Goal: Task Accomplishment & Management: Manage account settings

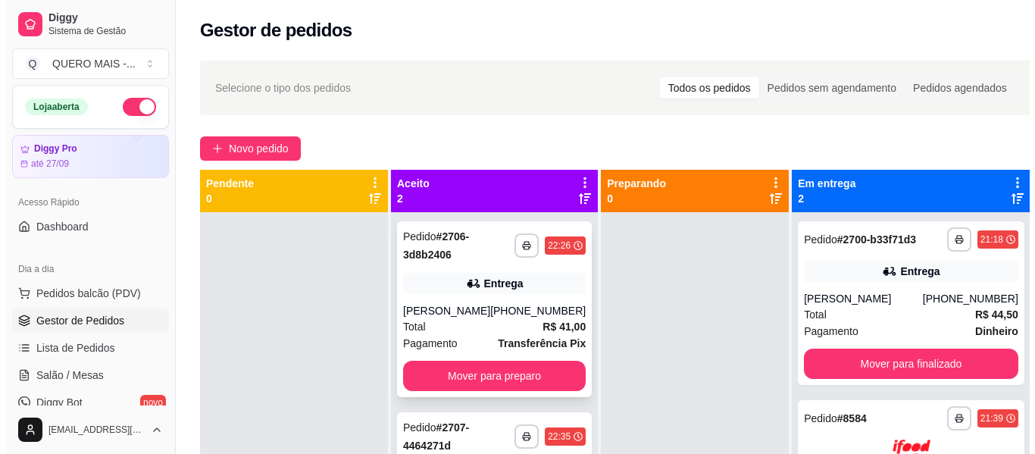
scroll to position [152, 0]
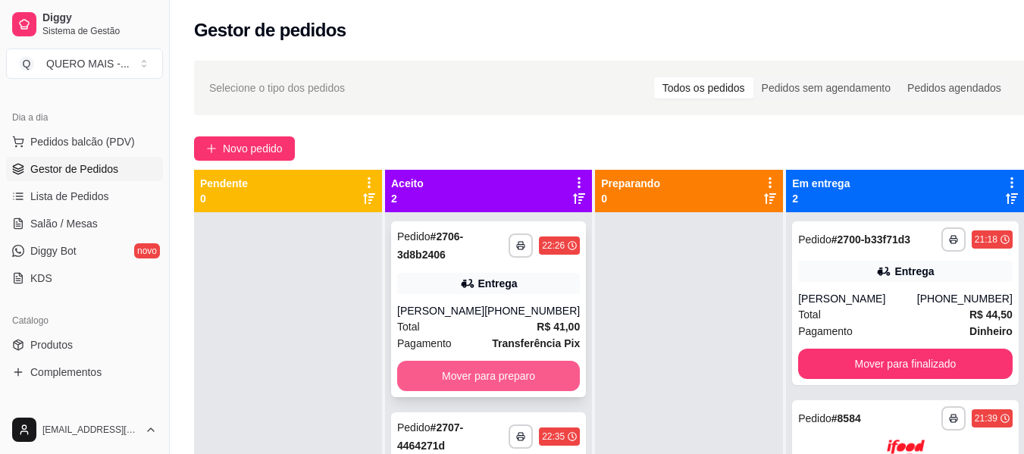
click at [424, 376] on button "Mover para preparo" at bounding box center [488, 376] width 183 height 30
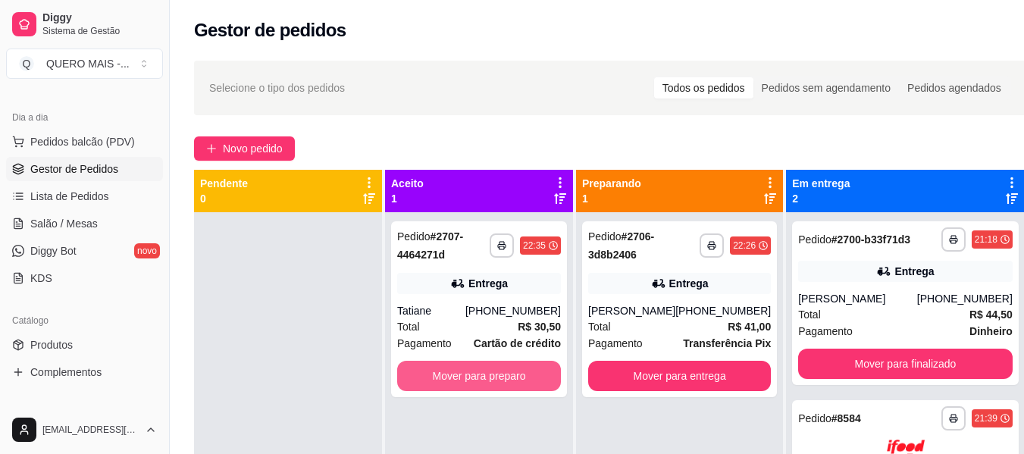
click at [424, 376] on button "Mover para preparo" at bounding box center [479, 376] width 164 height 30
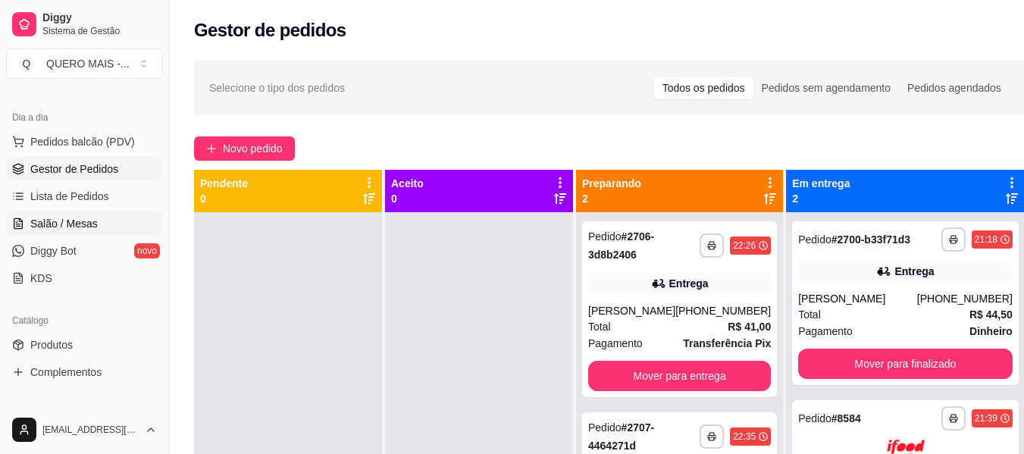
click at [71, 227] on span "Salão / Mesas" at bounding box center [63, 223] width 67 height 15
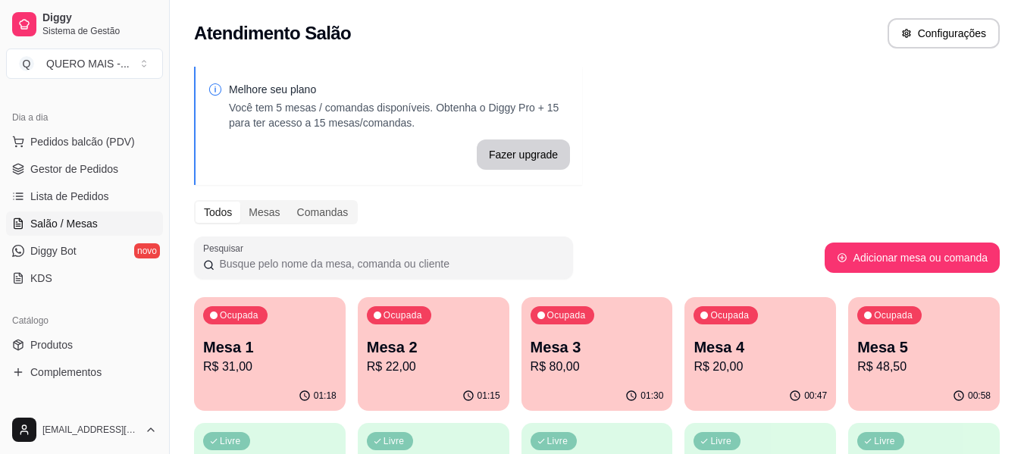
click at [264, 372] on p "R$ 31,00" at bounding box center [269, 367] width 133 height 18
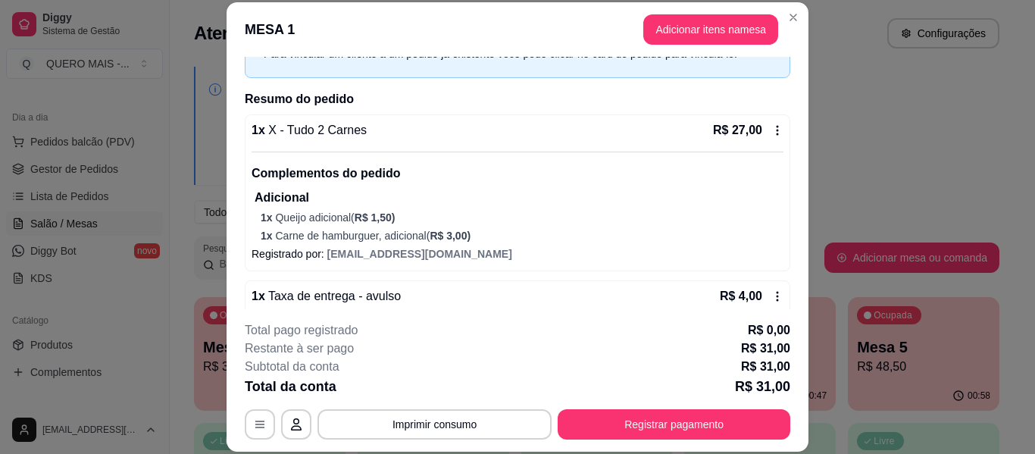
scroll to position [116, 0]
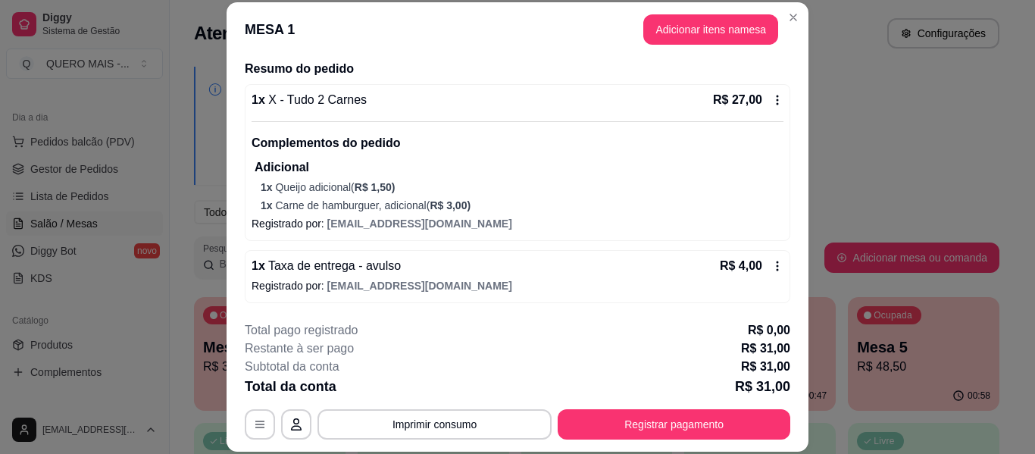
click at [616, 415] on button "Registrar pagamento" at bounding box center [674, 424] width 233 height 30
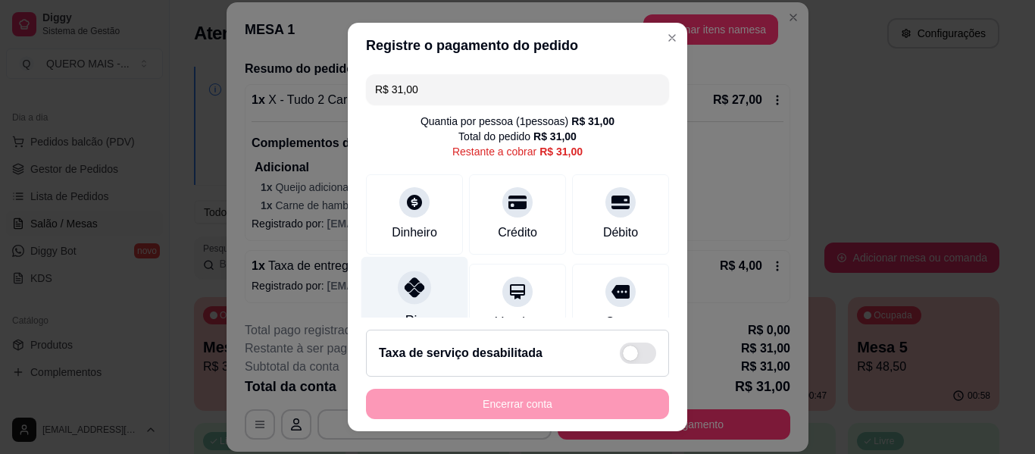
click at [405, 296] on icon at bounding box center [415, 287] width 20 height 20
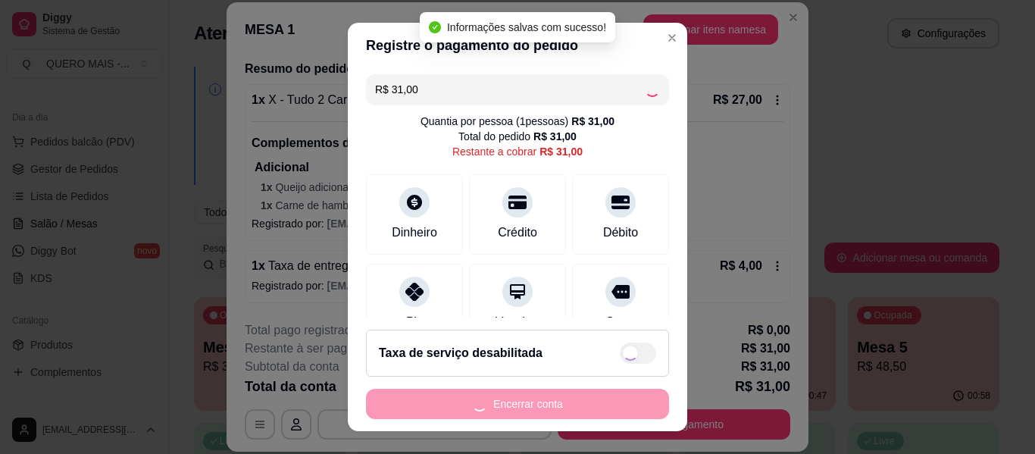
type input "R$ 0,00"
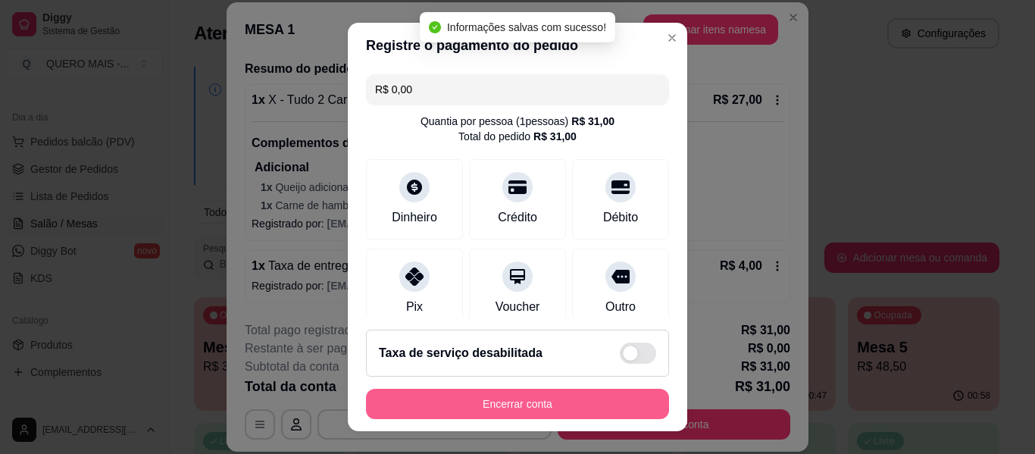
click at [487, 404] on button "Encerrar conta" at bounding box center [517, 404] width 303 height 30
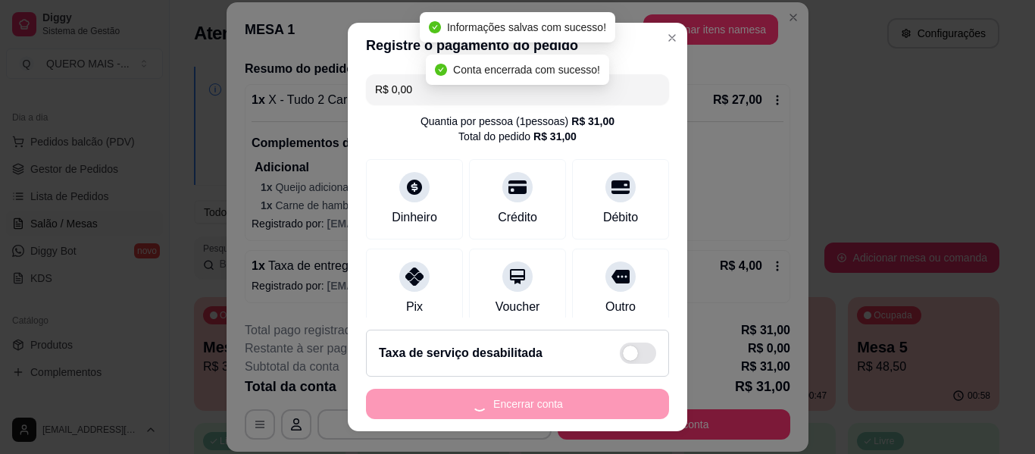
scroll to position [0, 0]
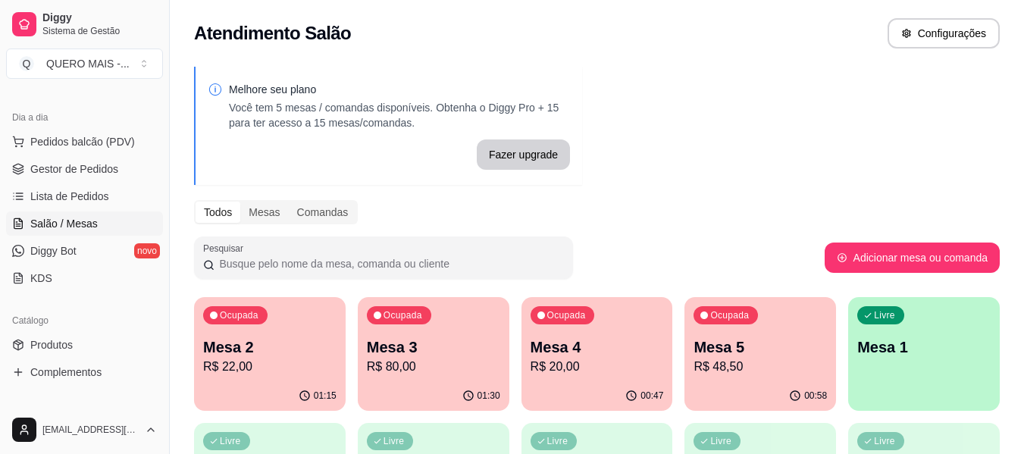
click at [226, 393] on div "01:15" at bounding box center [270, 396] width 152 height 30
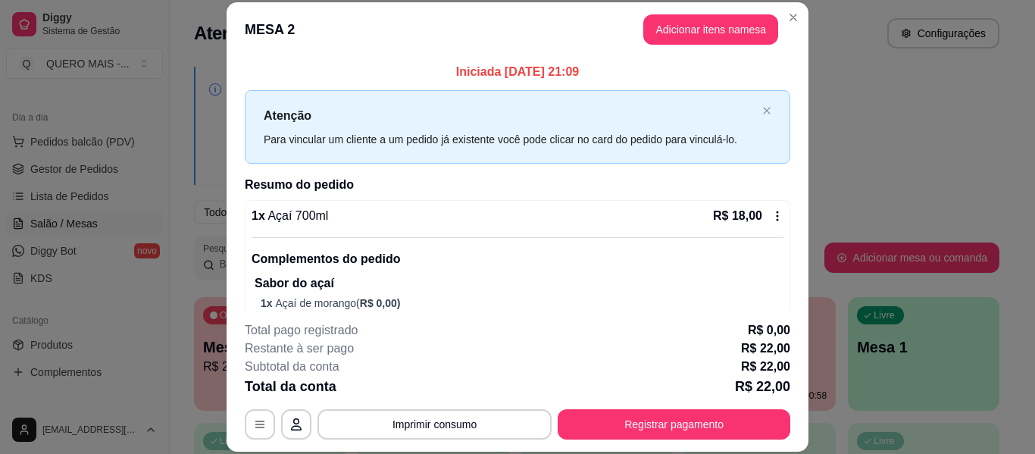
scroll to position [227, 0]
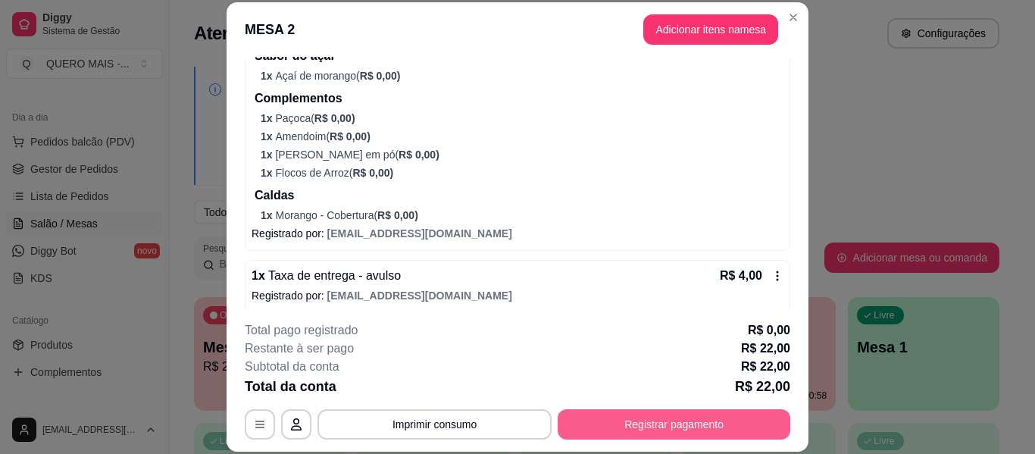
click at [632, 419] on button "Registrar pagamento" at bounding box center [674, 424] width 233 height 30
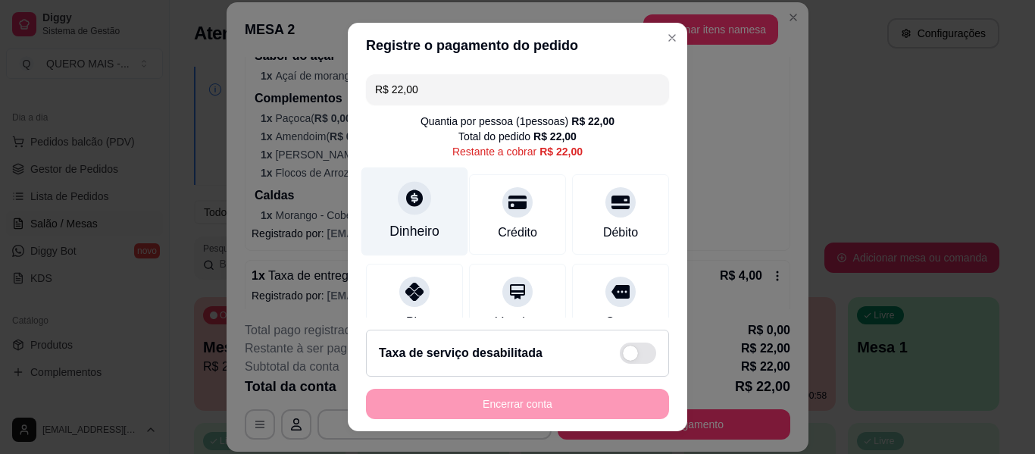
click at [405, 199] on icon at bounding box center [415, 198] width 20 height 20
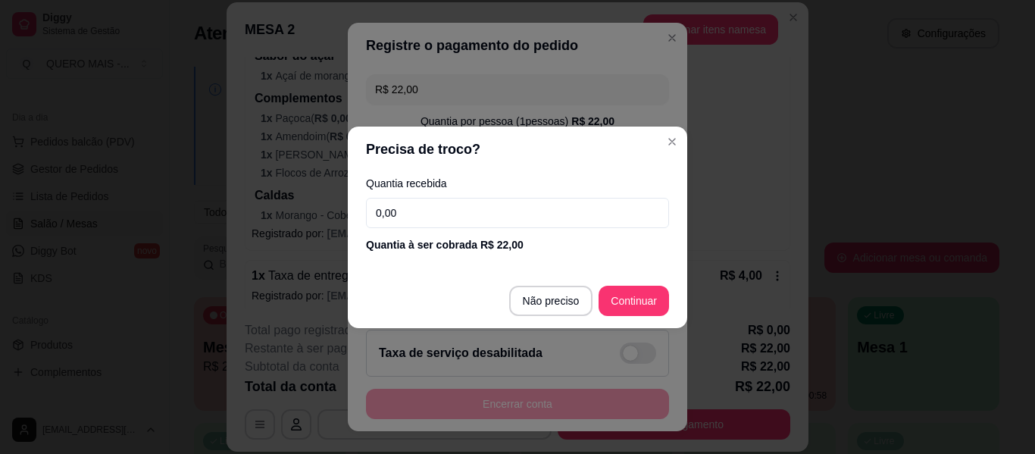
click at [432, 226] on input "0,00" at bounding box center [517, 213] width 303 height 30
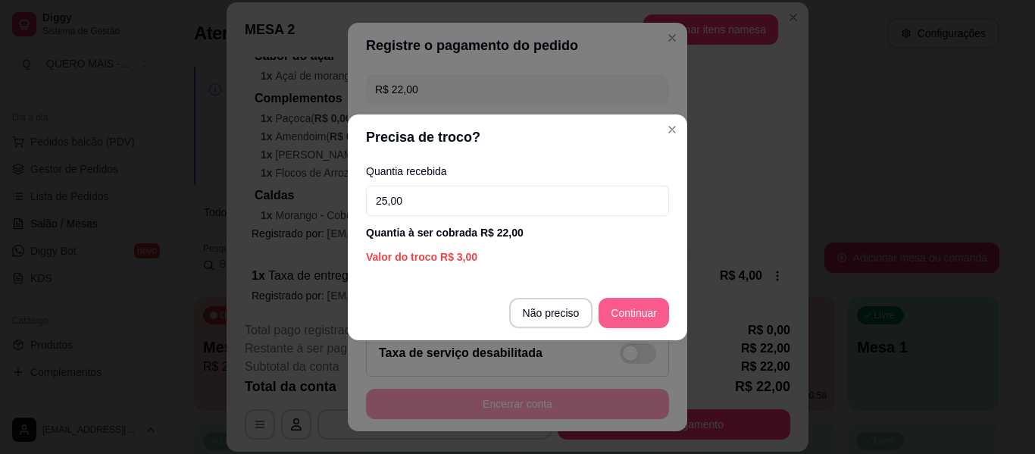
type input "25,00"
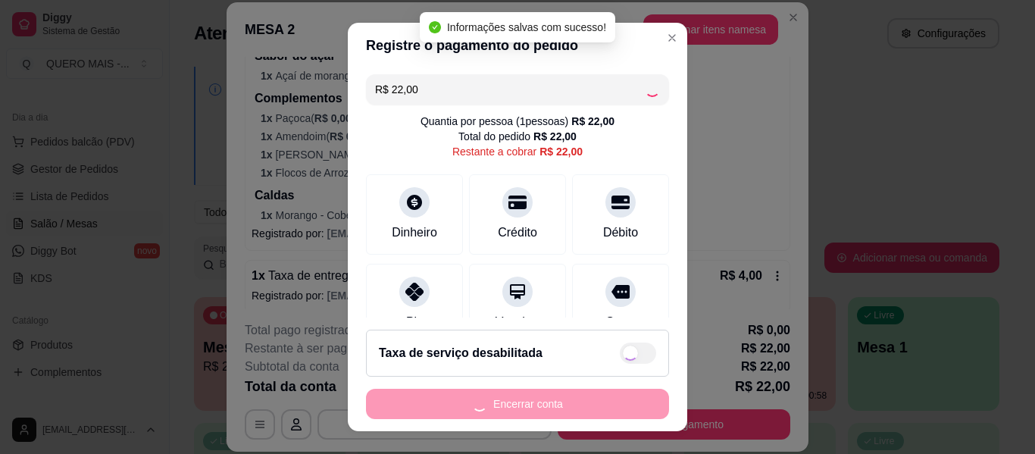
type input "R$ 0,00"
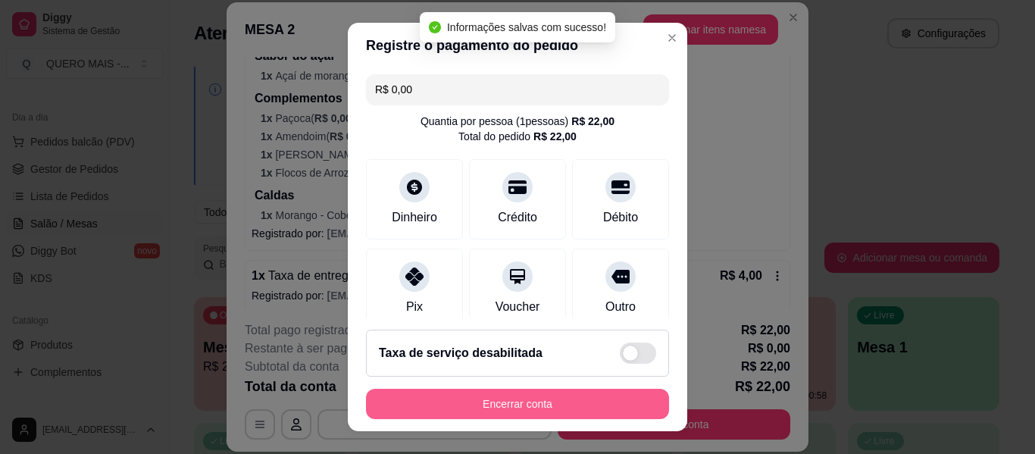
click at [539, 402] on button "Encerrar conta" at bounding box center [517, 404] width 303 height 30
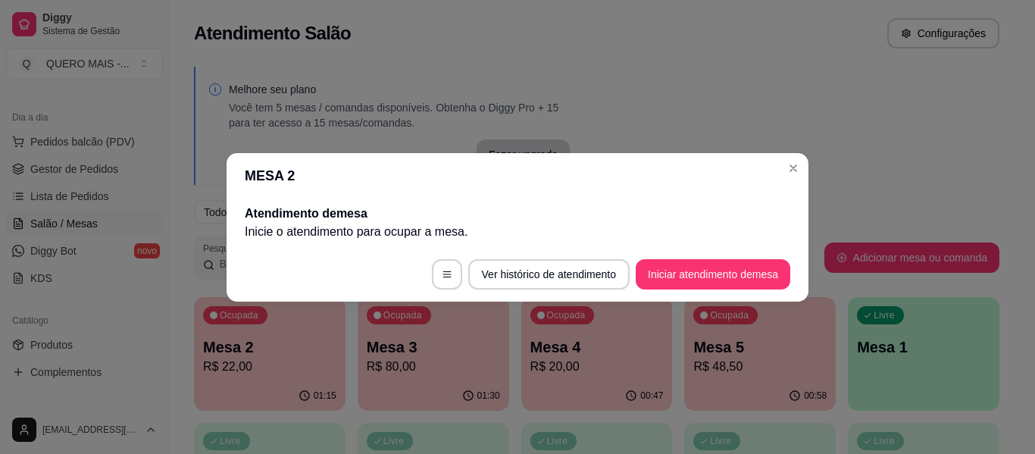
scroll to position [0, 0]
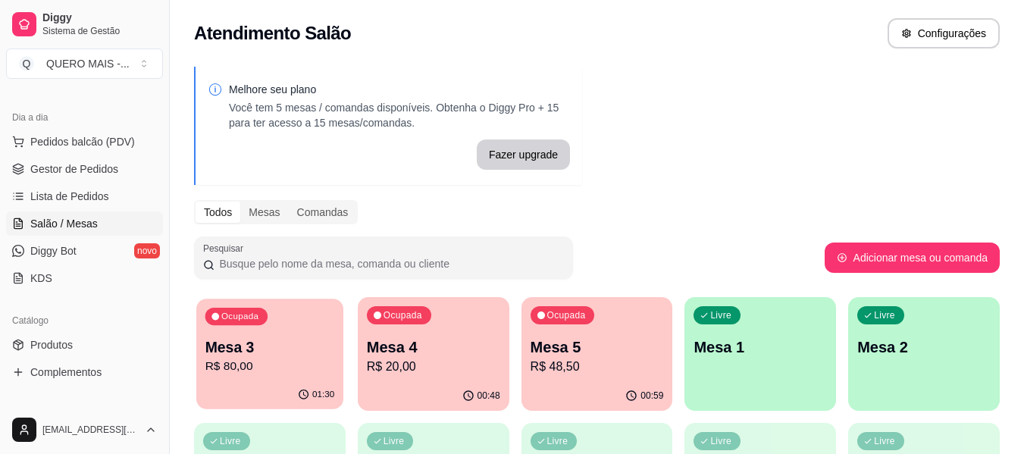
click at [308, 364] on p "R$ 80,00" at bounding box center [270, 366] width 130 height 17
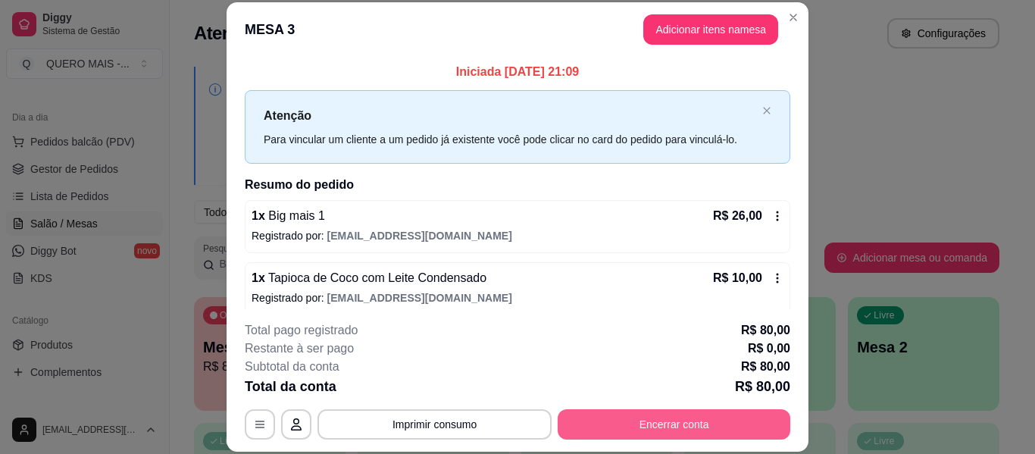
click at [606, 418] on button "Encerrar conta" at bounding box center [674, 424] width 233 height 30
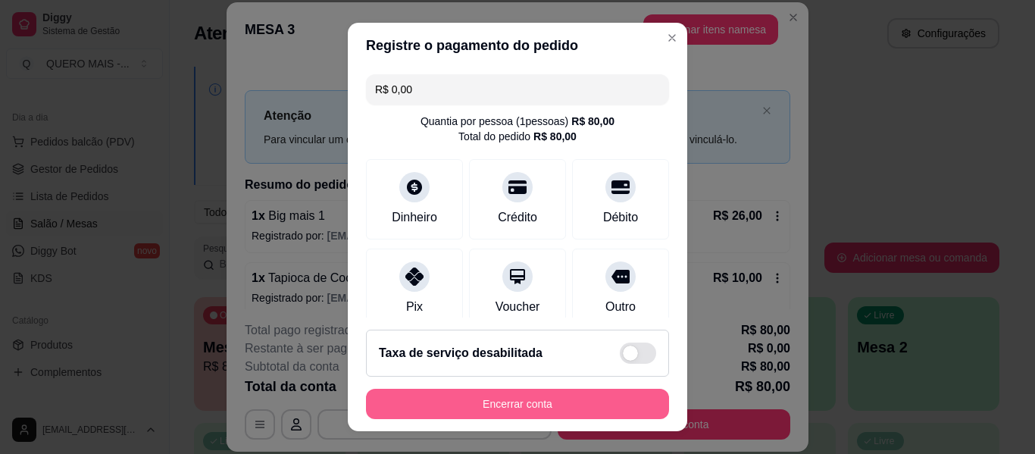
click at [525, 406] on button "Encerrar conta" at bounding box center [517, 404] width 303 height 30
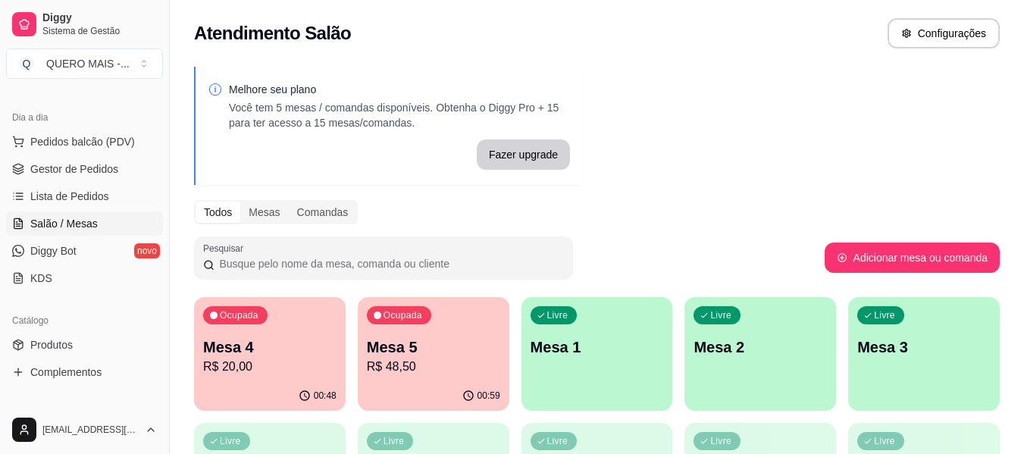
click at [241, 396] on div "00:48" at bounding box center [270, 396] width 152 height 30
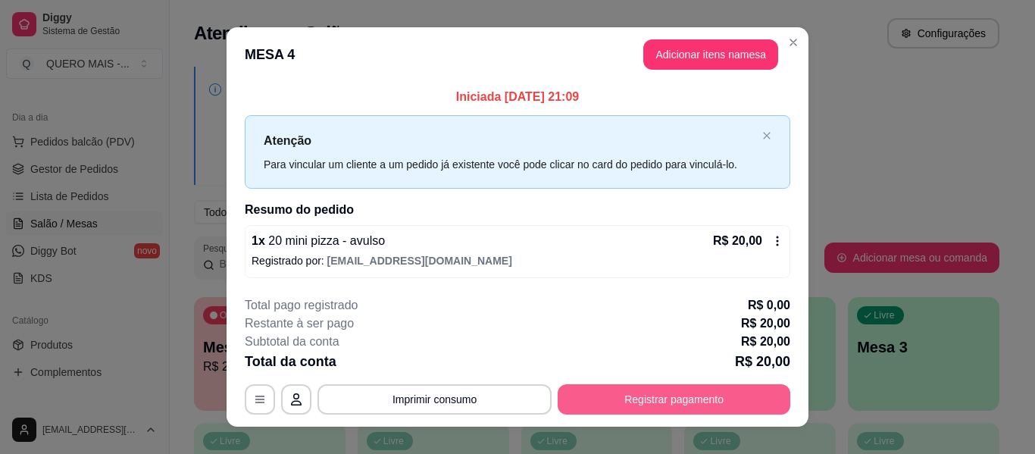
click at [695, 398] on button "Registrar pagamento" at bounding box center [674, 399] width 233 height 30
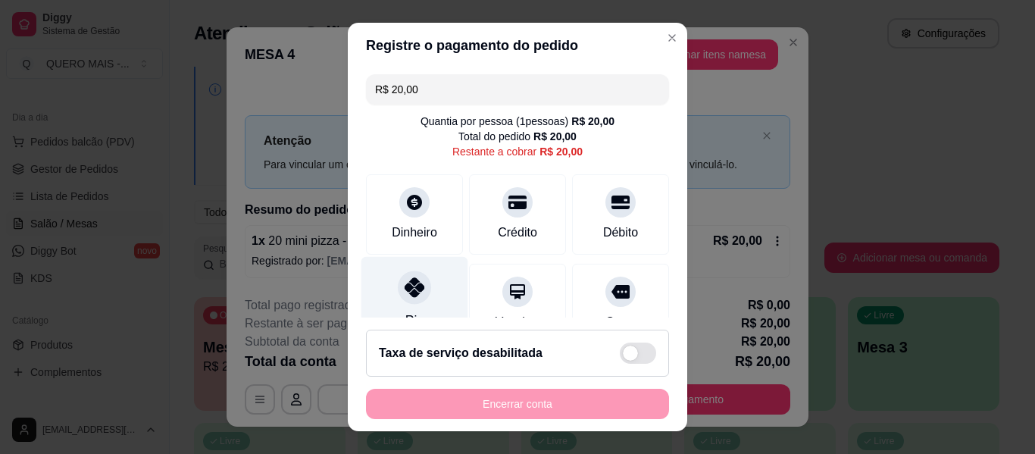
click at [398, 296] on div at bounding box center [414, 286] width 33 height 33
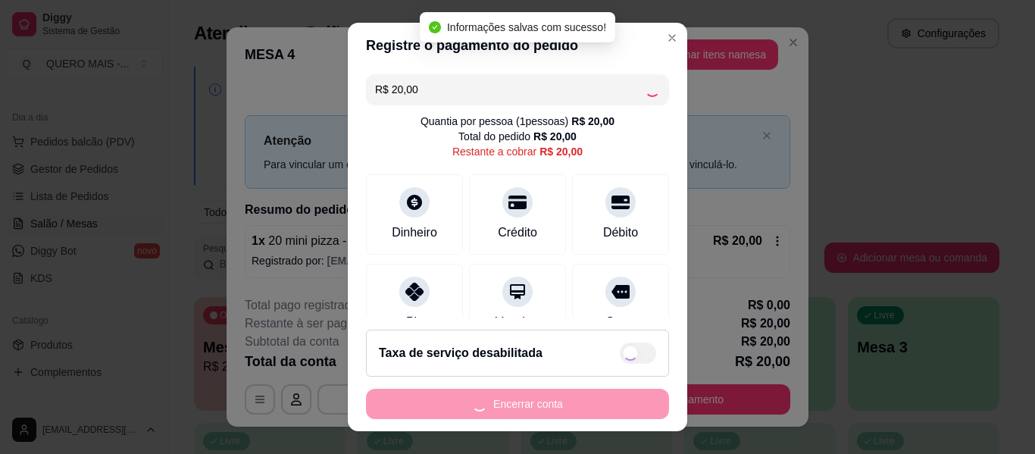
type input "R$ 0,00"
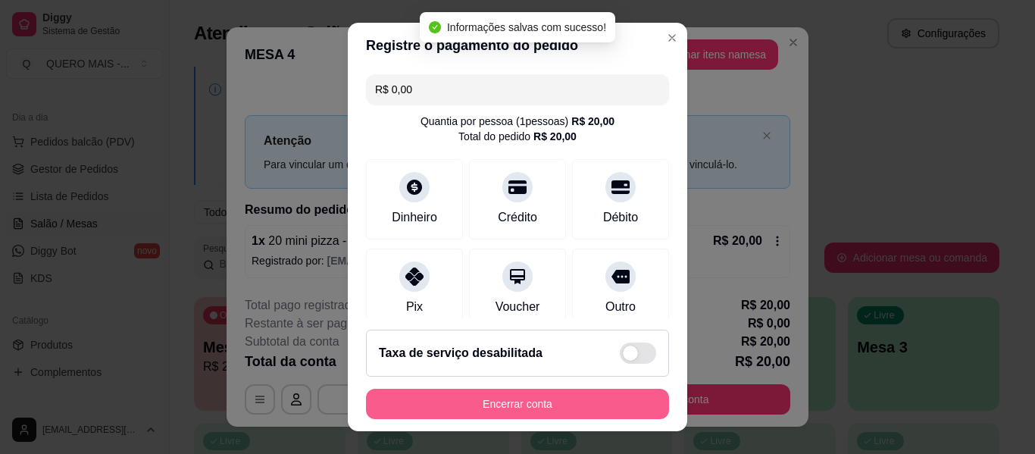
click at [510, 414] on button "Encerrar conta" at bounding box center [517, 404] width 303 height 30
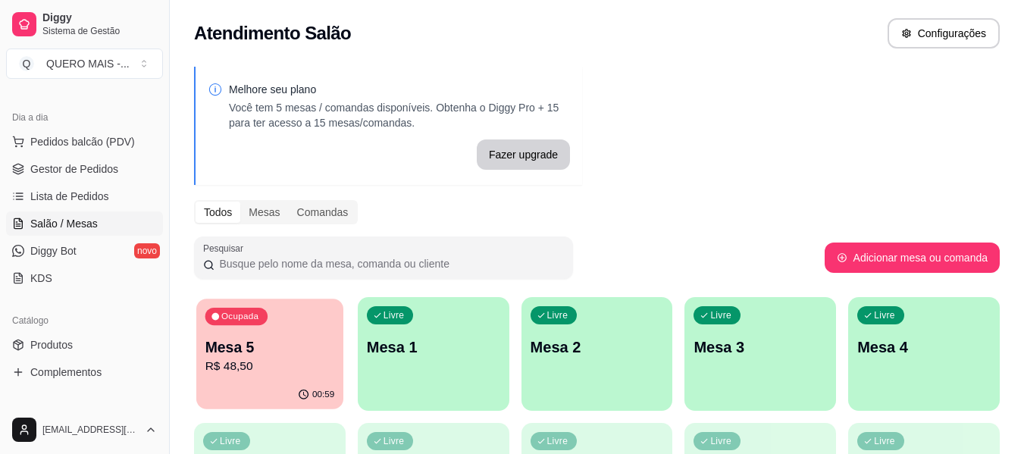
click at [258, 359] on p "R$ 48,50" at bounding box center [270, 366] width 130 height 17
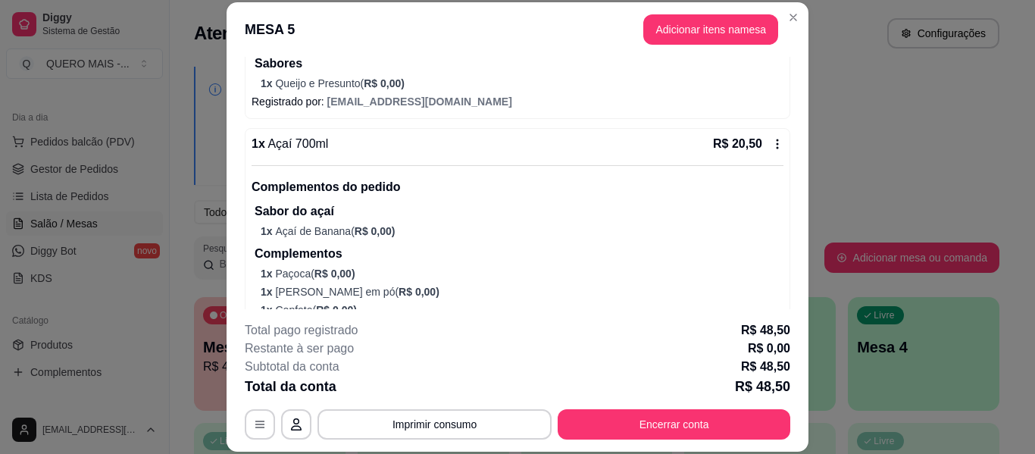
scroll to position [379, 0]
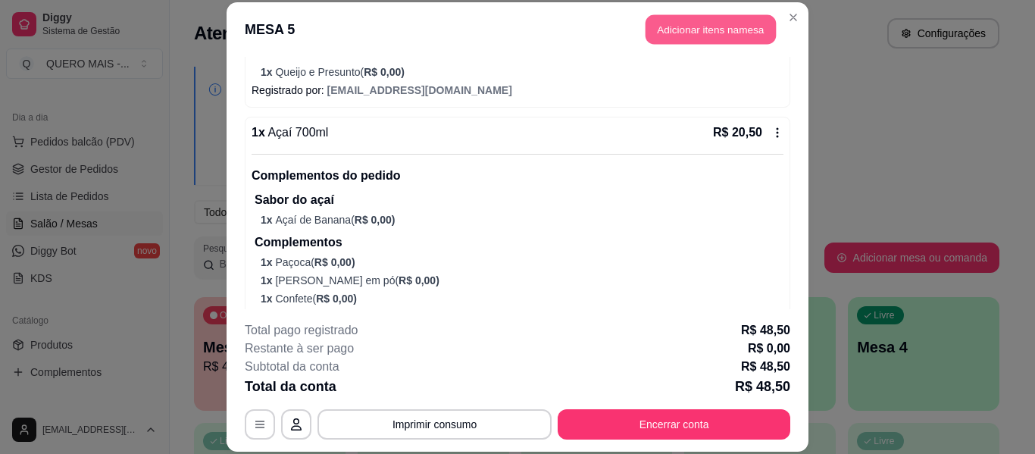
click at [698, 29] on button "Adicionar itens na mesa" at bounding box center [711, 30] width 130 height 30
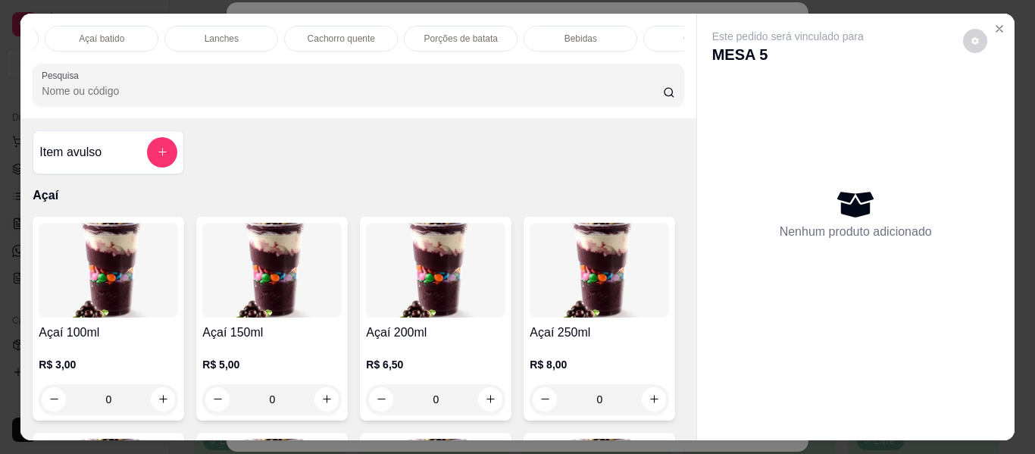
scroll to position [0, 589]
click at [541, 31] on div "Bebidas" at bounding box center [578, 39] width 114 height 26
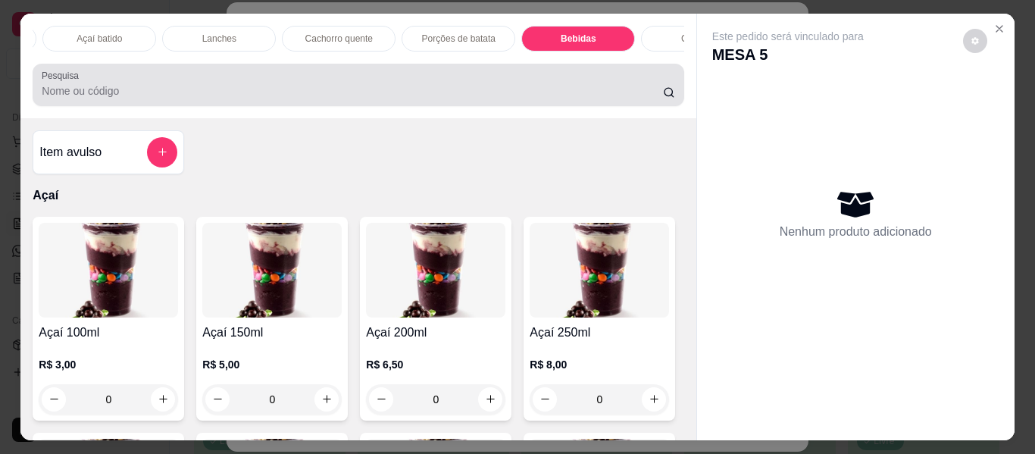
scroll to position [41, 0]
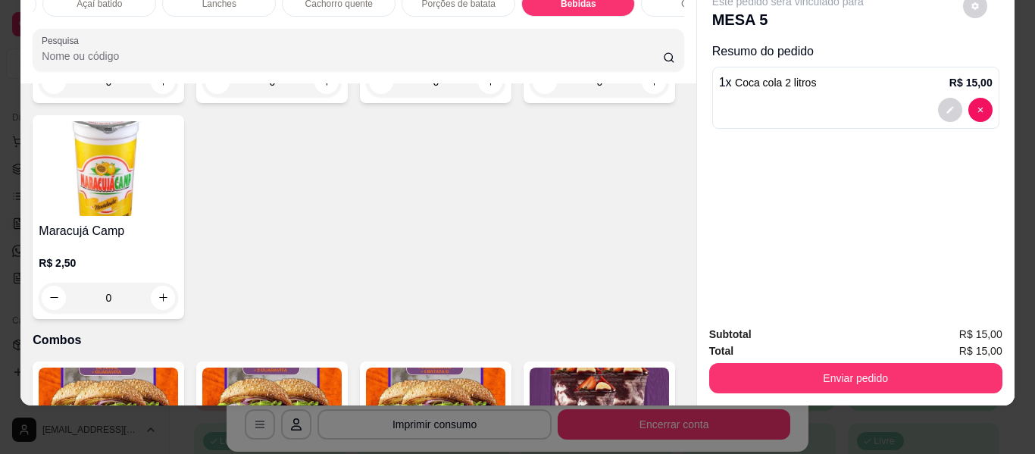
type input "1"
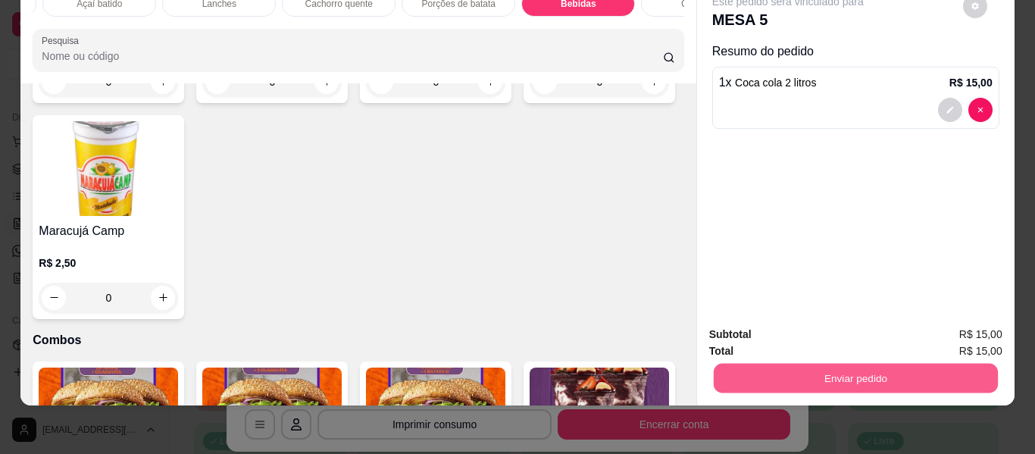
click at [795, 367] on button "Enviar pedido" at bounding box center [855, 379] width 284 height 30
click at [951, 322] on button "Enviar pedido" at bounding box center [963, 328] width 86 height 29
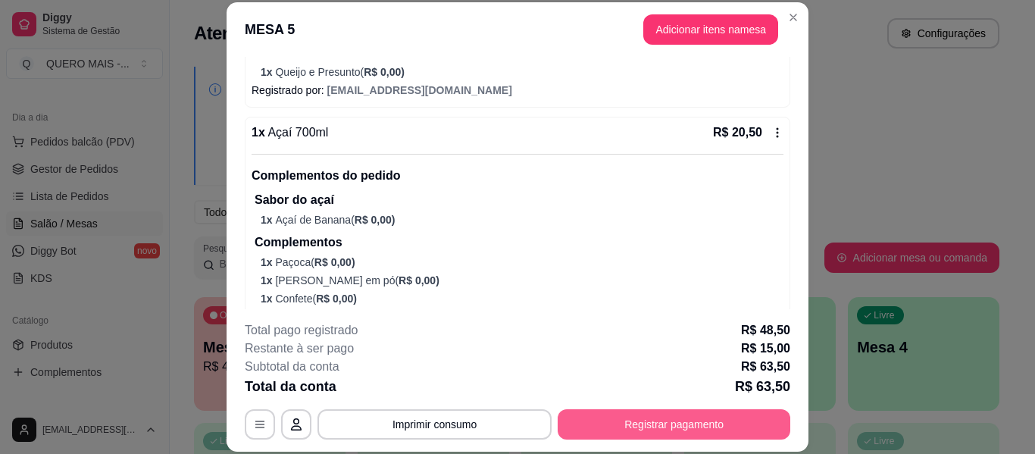
click at [674, 423] on button "Registrar pagamento" at bounding box center [674, 424] width 233 height 30
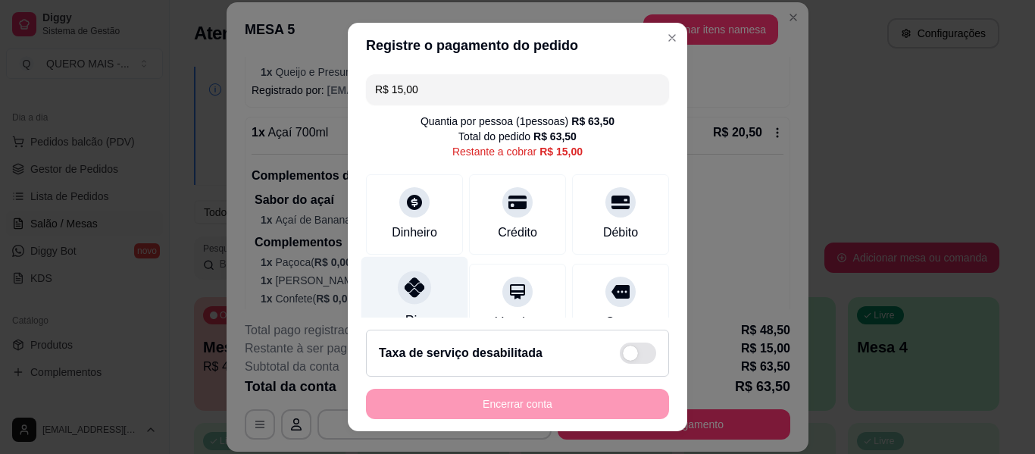
click at [414, 284] on icon at bounding box center [415, 287] width 20 height 20
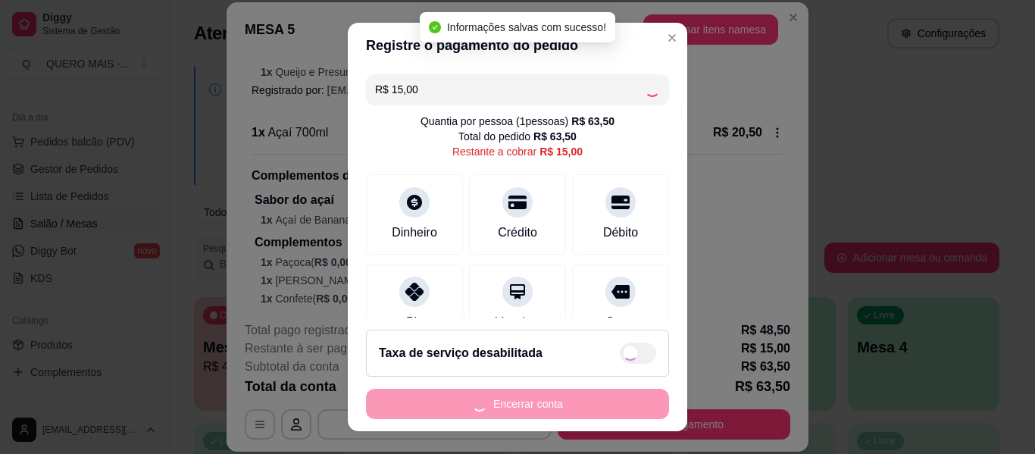
type input "R$ 0,00"
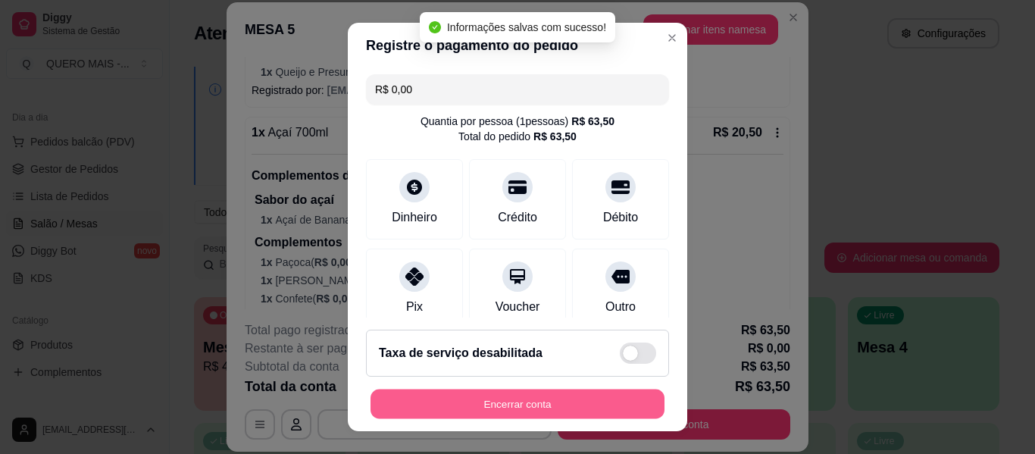
click at [531, 408] on button "Encerrar conta" at bounding box center [518, 404] width 294 height 30
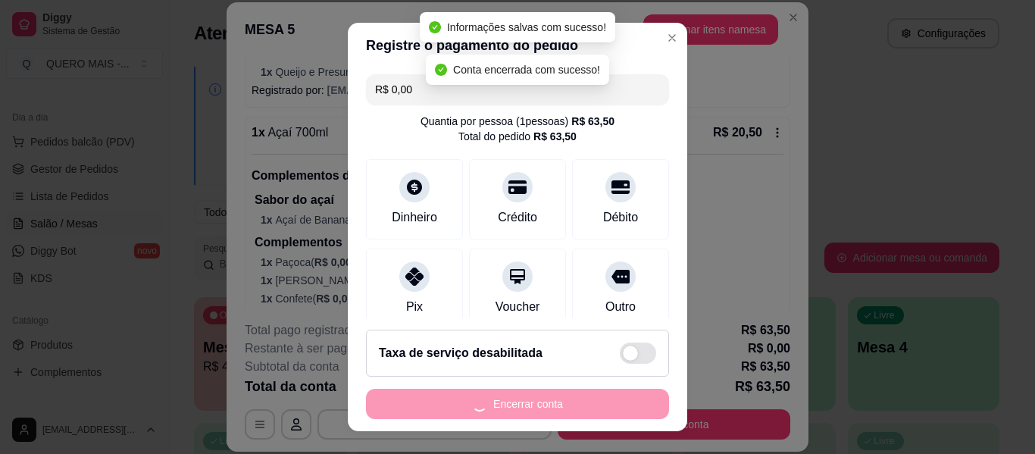
scroll to position [0, 0]
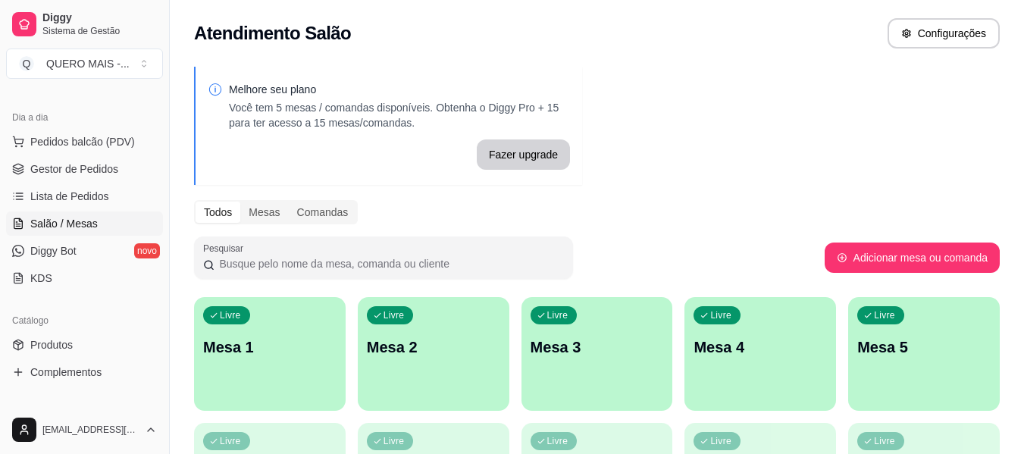
click at [272, 386] on div "Livre Mesa 1" at bounding box center [270, 344] width 152 height 95
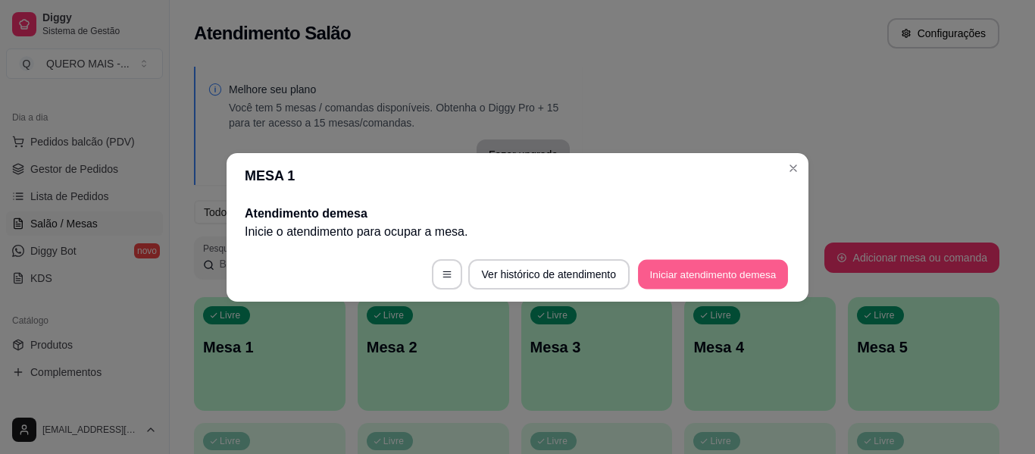
click at [700, 281] on button "Iniciar atendimento de mesa" at bounding box center [713, 274] width 150 height 30
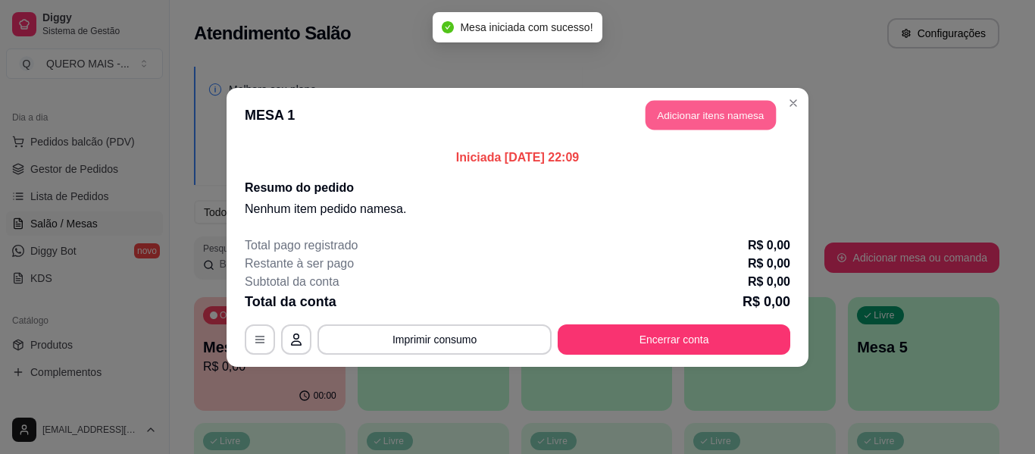
click at [731, 121] on button "Adicionar itens na mesa" at bounding box center [711, 115] width 130 height 30
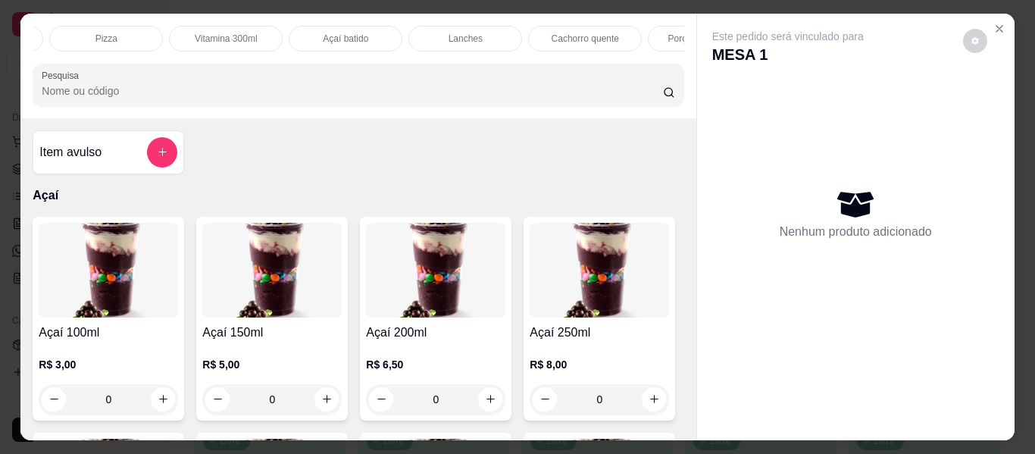
scroll to position [0, 415]
click at [410, 26] on div "Lanches" at bounding box center [393, 39] width 114 height 26
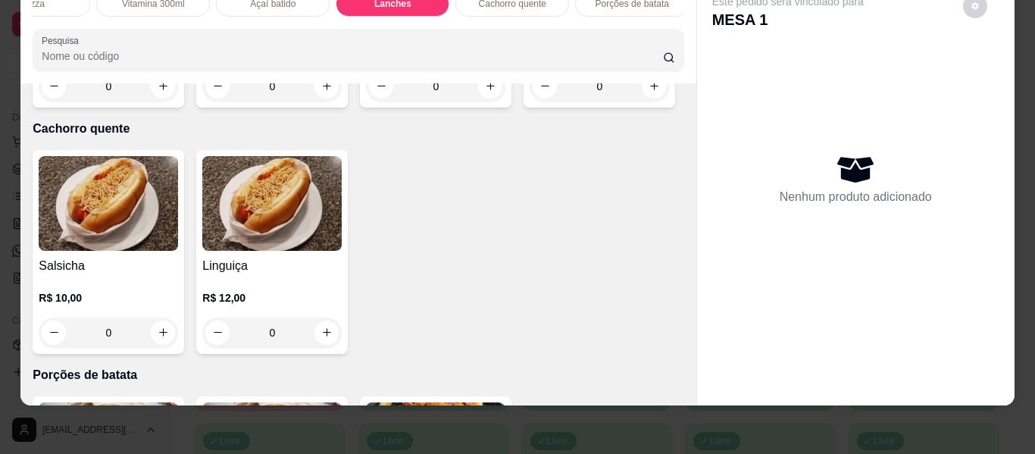
scroll to position [3059, 0]
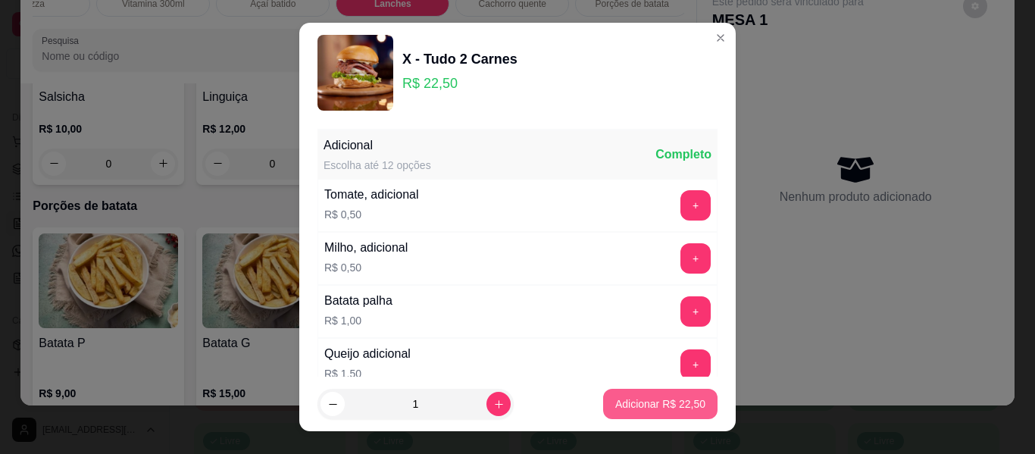
click at [679, 417] on button "Adicionar R$ 22,50" at bounding box center [660, 404] width 114 height 30
type input "1"
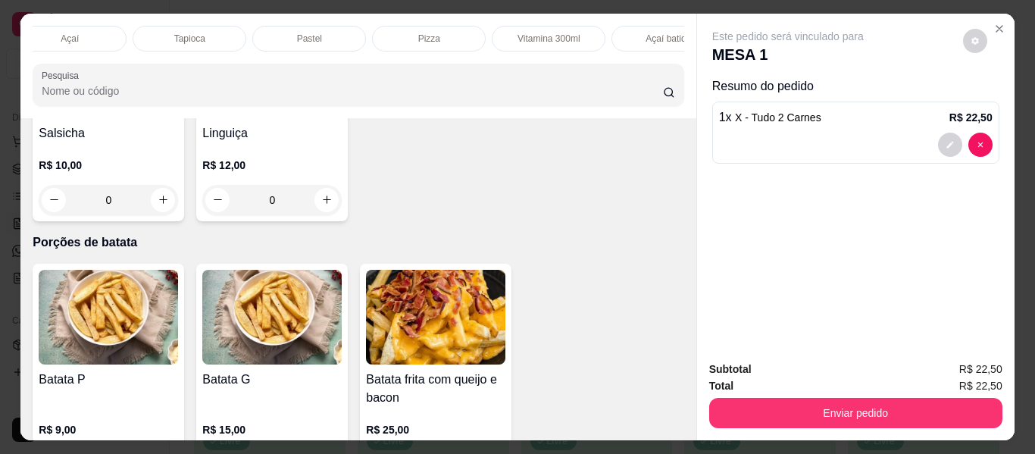
scroll to position [0, 0]
click at [91, 33] on p "Açaí" at bounding box center [89, 39] width 18 height 12
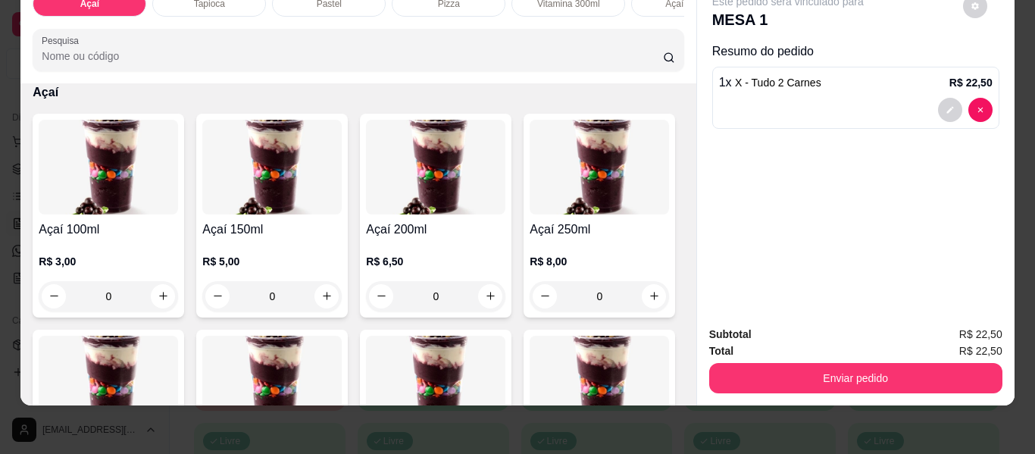
scroll to position [447, 0]
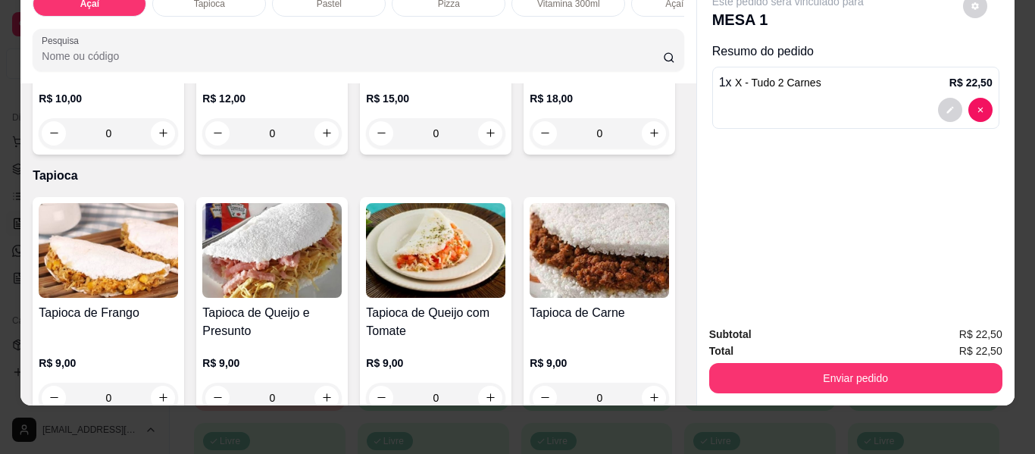
click at [366, 149] on div "0" at bounding box center [435, 133] width 139 height 30
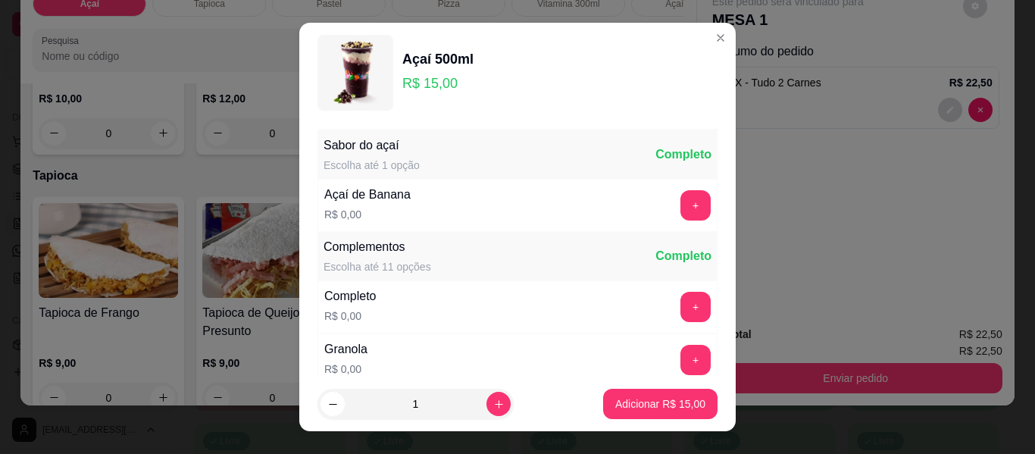
scroll to position [76, 0]
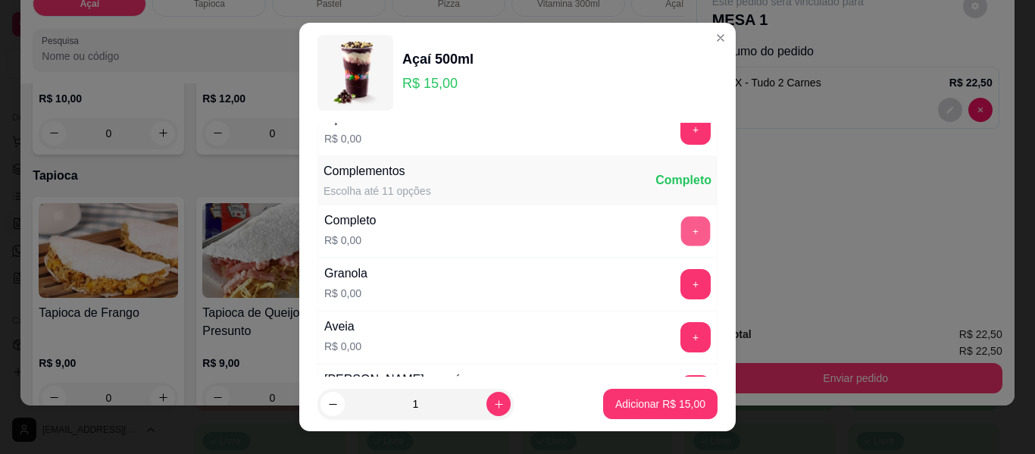
click at [681, 229] on button "+" at bounding box center [696, 232] width 30 height 30
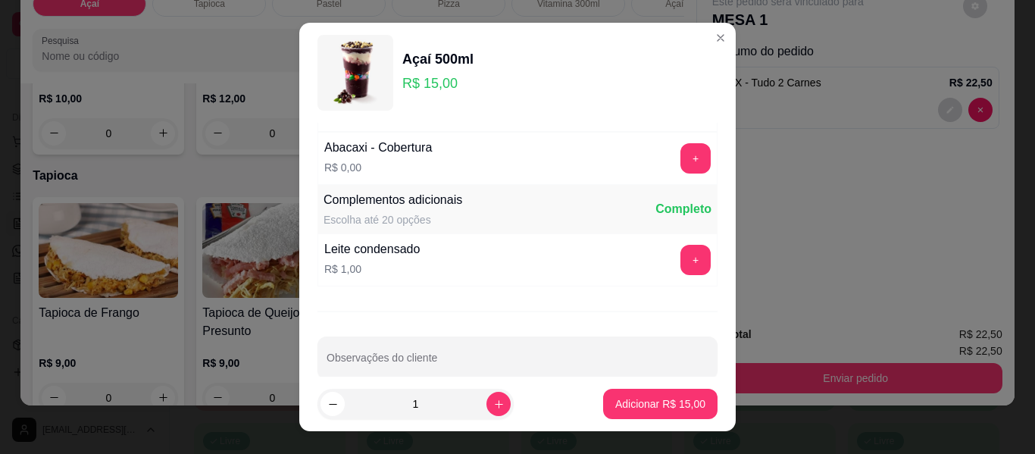
scroll to position [1228, 0]
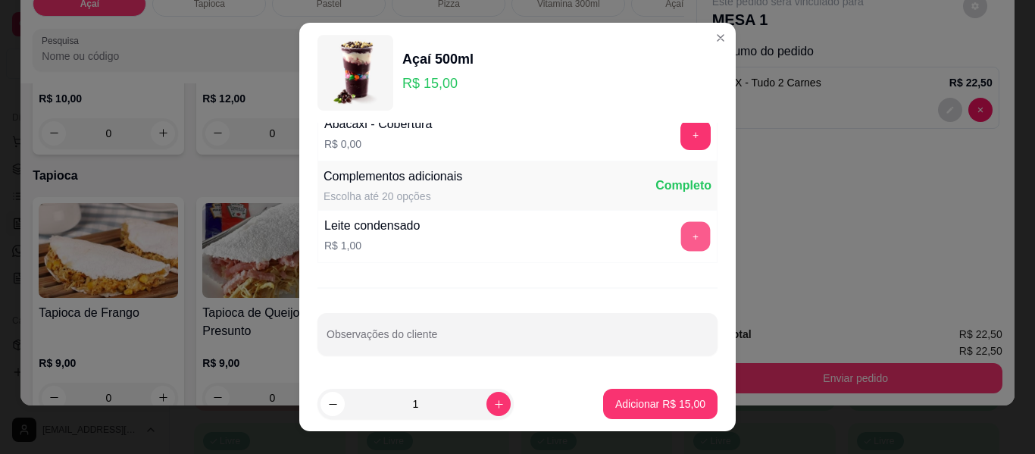
click at [681, 234] on button "+" at bounding box center [696, 237] width 30 height 30
click at [654, 412] on button "Adicionar R$ 16,00" at bounding box center [660, 404] width 114 height 30
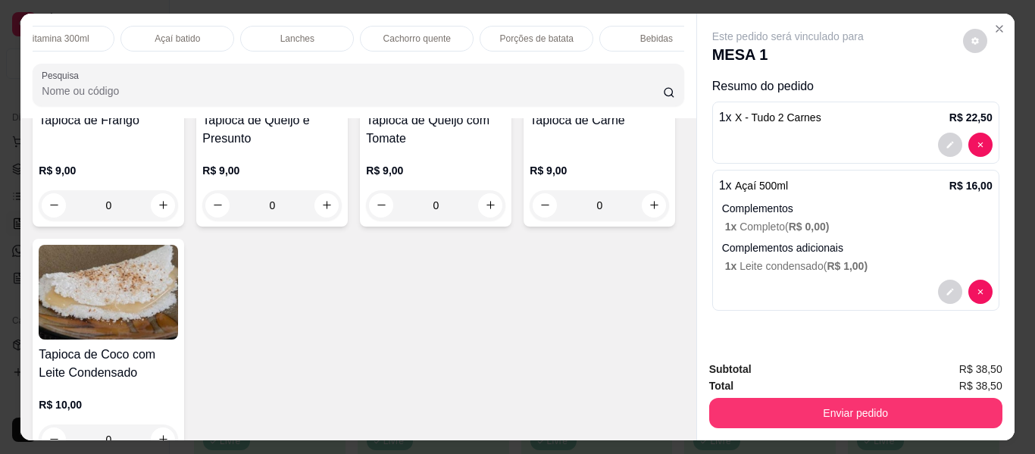
scroll to position [0, 629]
click at [557, 33] on div "Bebidas" at bounding box center [538, 39] width 114 height 26
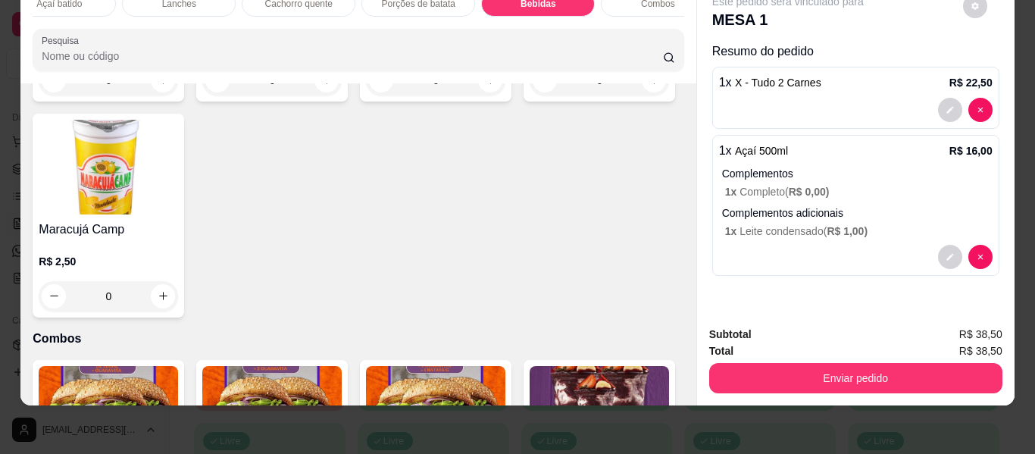
scroll to position [4238, 0]
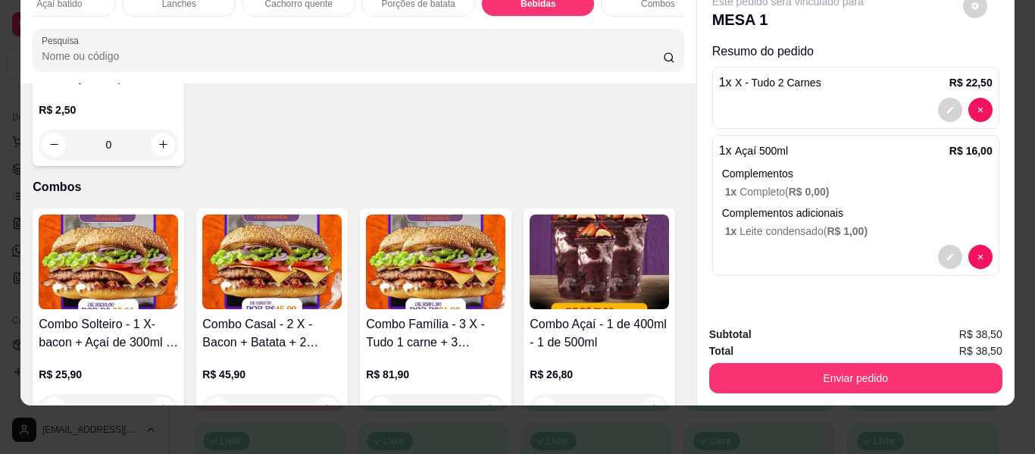
type input "1"
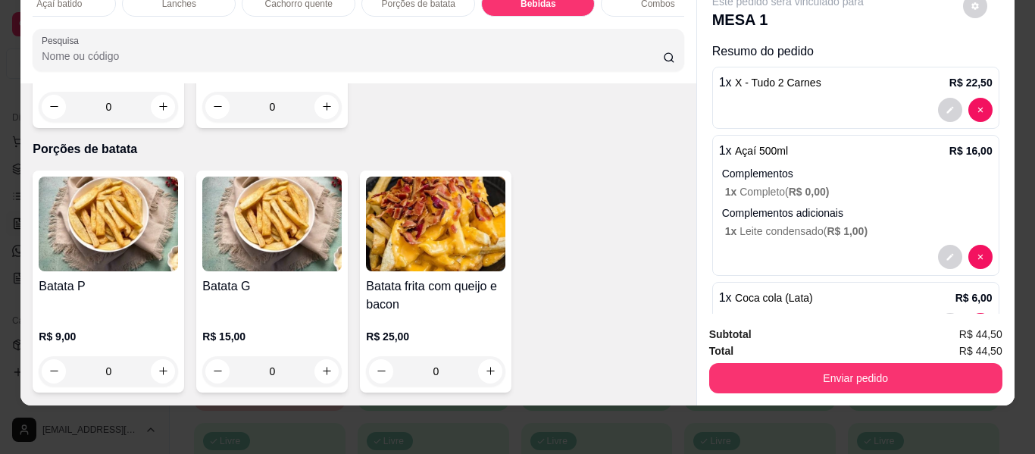
scroll to position [0, 0]
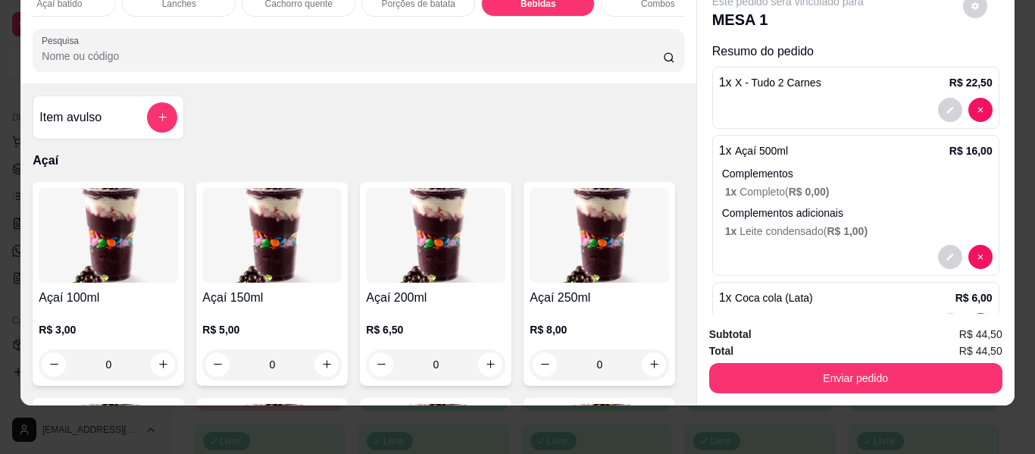
click at [138, 120] on div "Item avulso" at bounding box center [108, 117] width 138 height 30
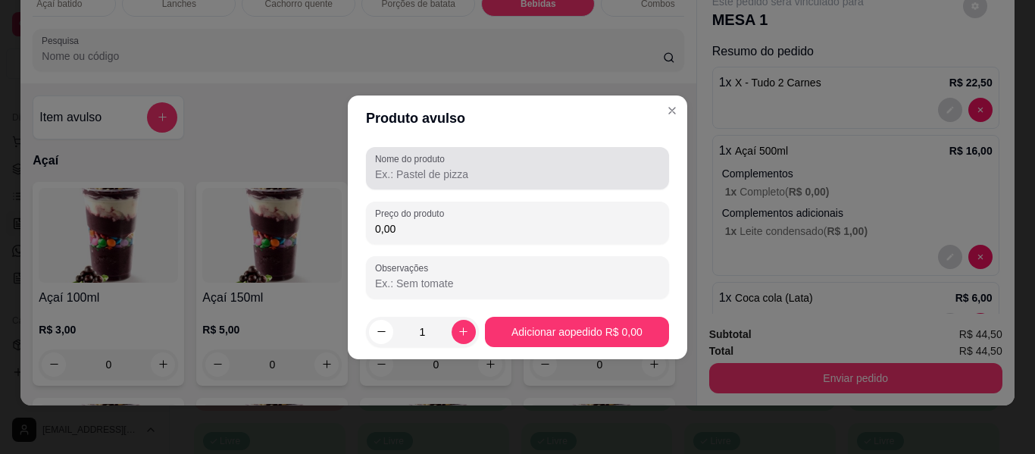
click at [457, 174] on input "Nome do produto" at bounding box center [517, 174] width 285 height 15
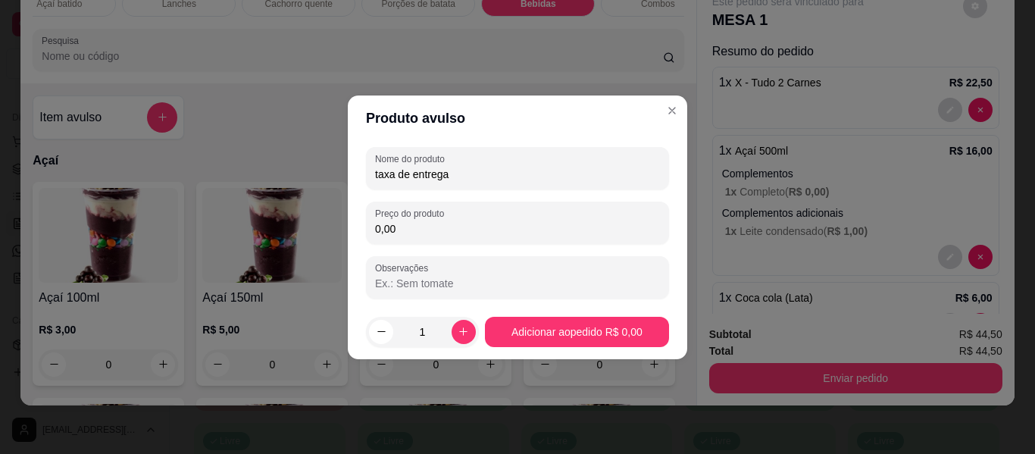
type input "taxa de entrega"
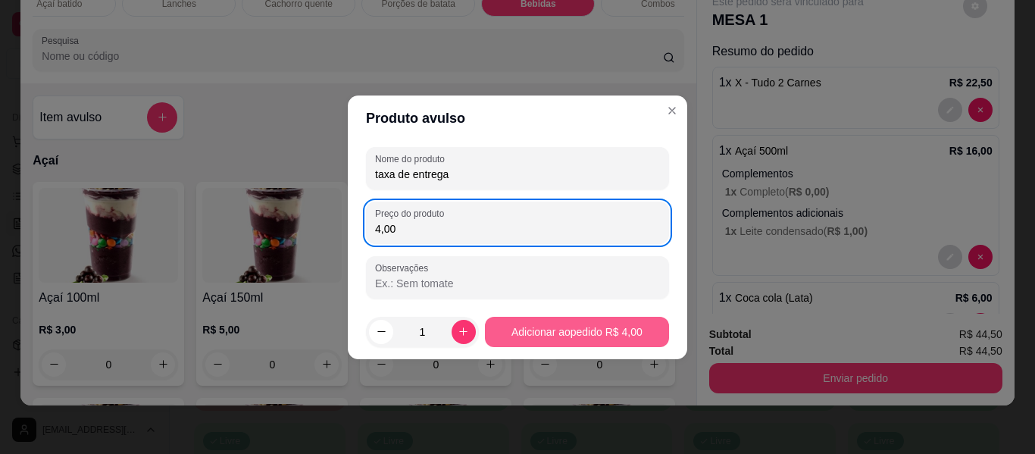
type input "4,00"
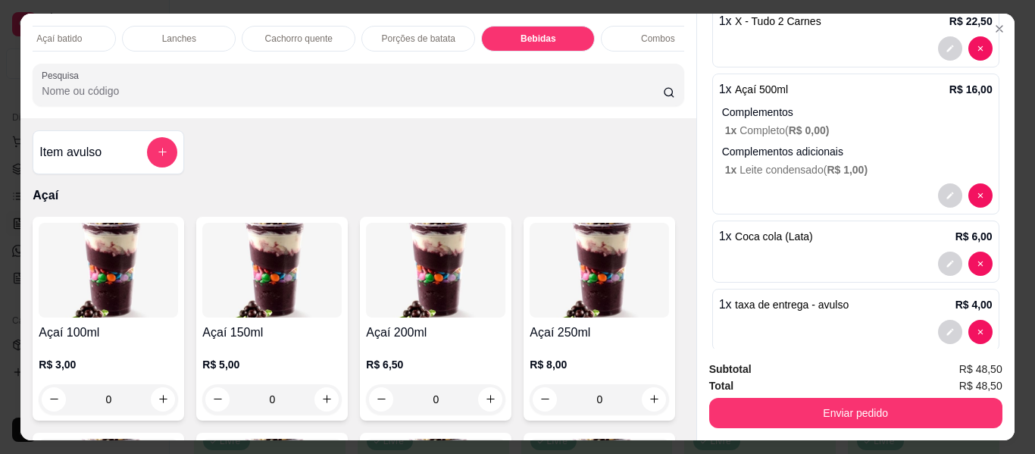
scroll to position [119, 0]
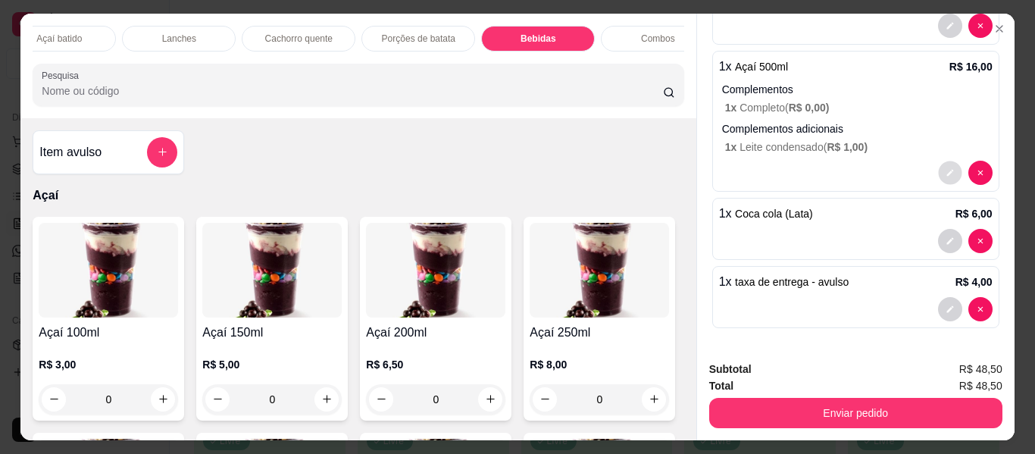
click at [946, 168] on icon "decrease-product-quantity" at bounding box center [950, 172] width 9 height 9
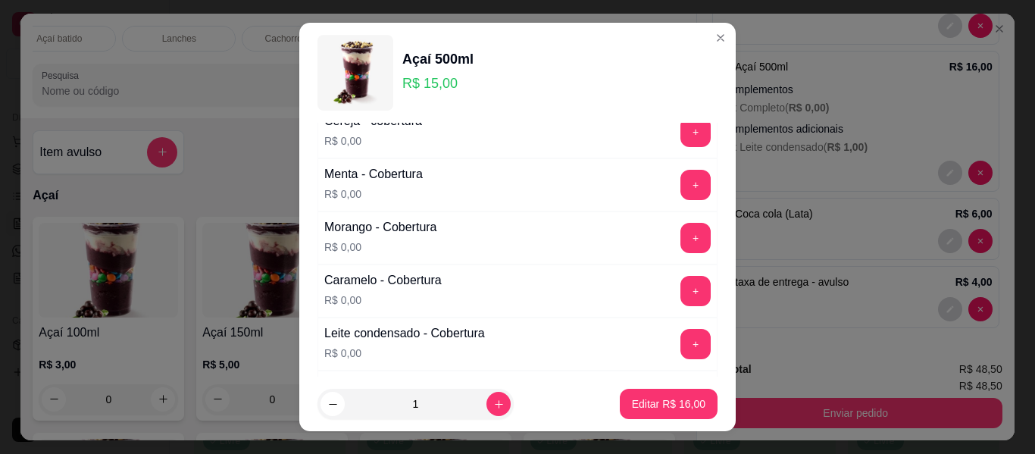
scroll to position [909, 0]
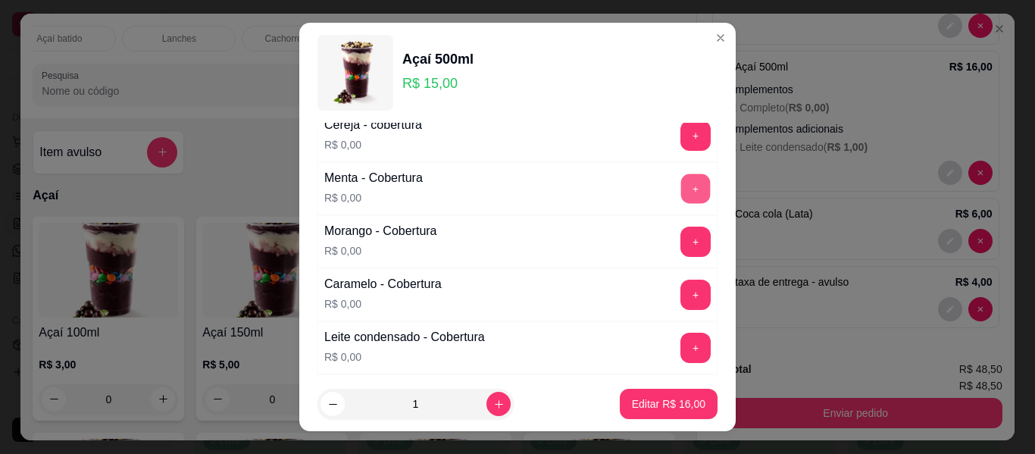
click at [681, 186] on button "+" at bounding box center [696, 189] width 30 height 30
click at [660, 406] on p "Editar R$ 16,00" at bounding box center [668, 403] width 71 height 14
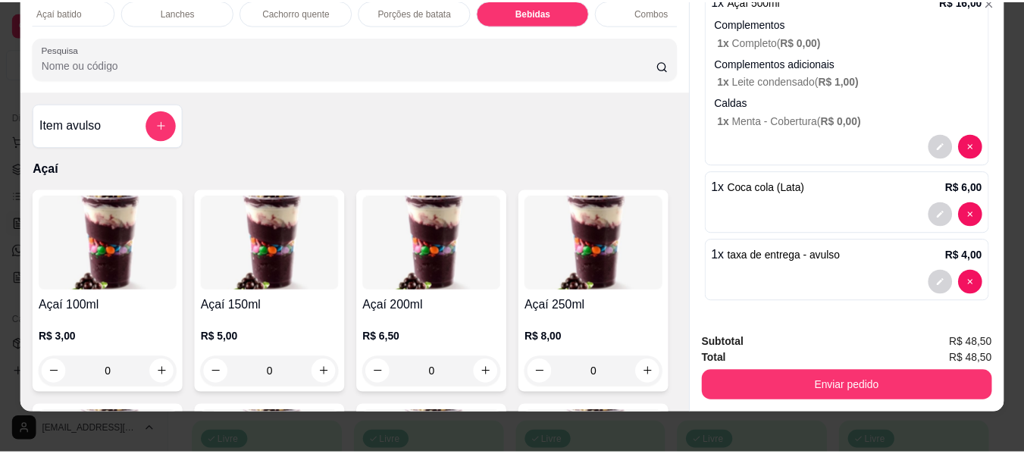
scroll to position [41, 0]
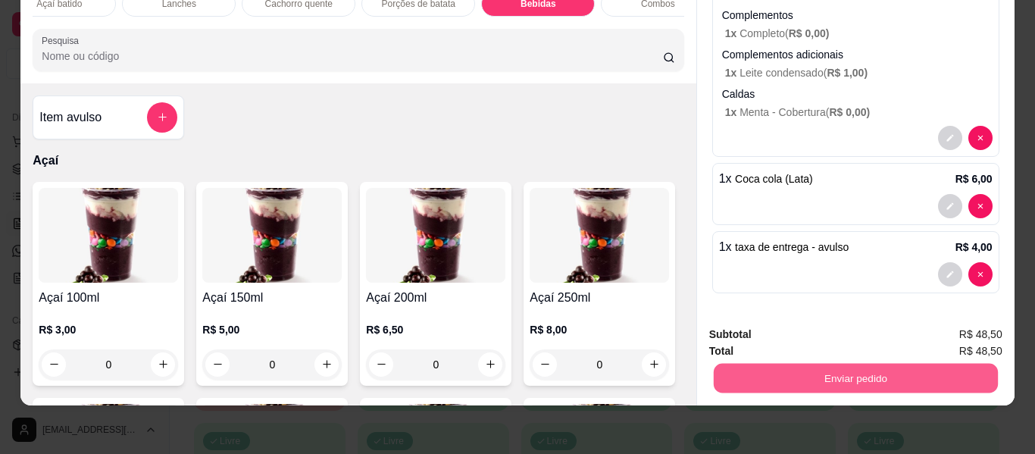
click at [856, 374] on button "Enviar pedido" at bounding box center [855, 379] width 284 height 30
click at [960, 337] on button "Enviar pedido" at bounding box center [962, 329] width 83 height 28
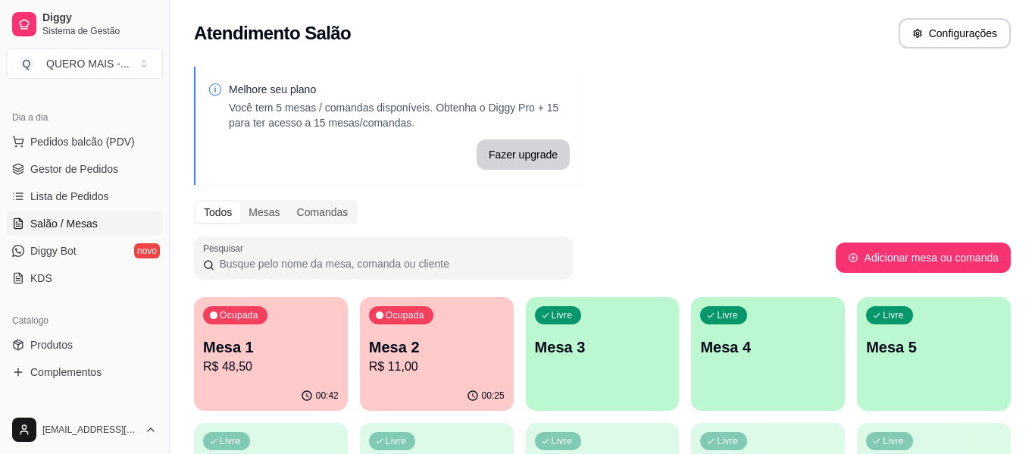
click at [878, 203] on div "Todos Mesas Comandas" at bounding box center [602, 212] width 817 height 24
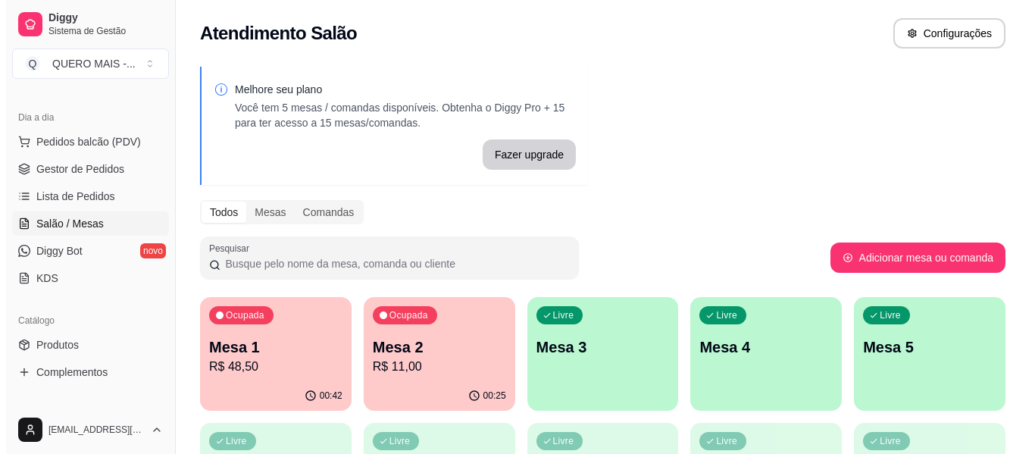
scroll to position [0, 0]
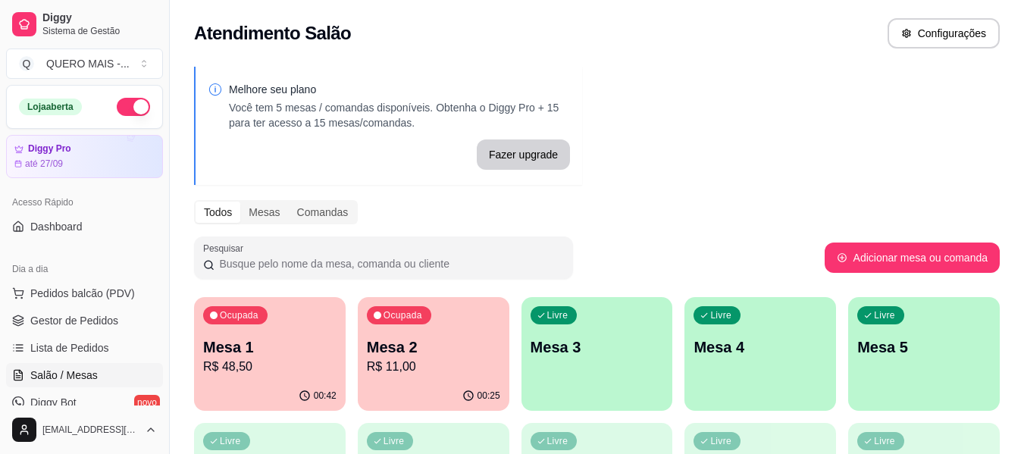
click at [135, 108] on button "button" at bounding box center [133, 107] width 33 height 18
click at [628, 357] on p "Mesa 3" at bounding box center [596, 346] width 133 height 21
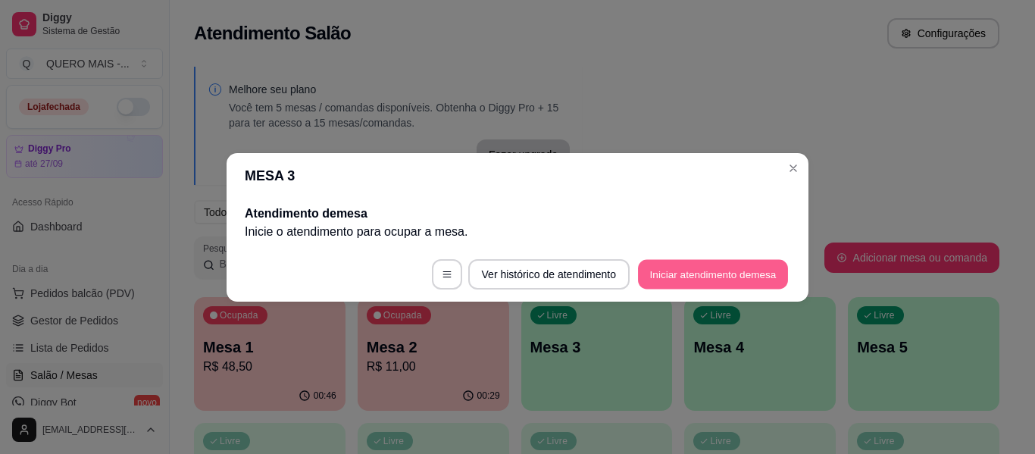
click at [701, 281] on button "Iniciar atendimento de mesa" at bounding box center [713, 274] width 150 height 30
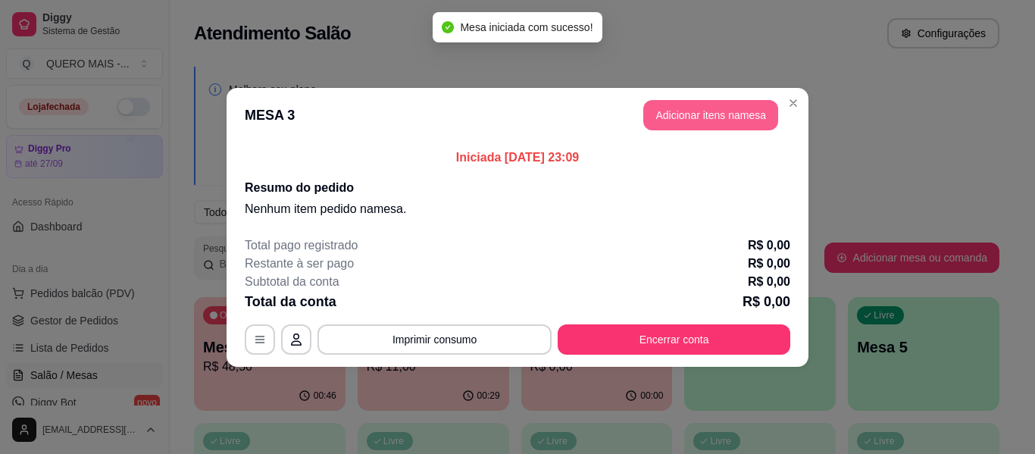
click at [708, 122] on button "Adicionar itens na mesa" at bounding box center [710, 115] width 135 height 30
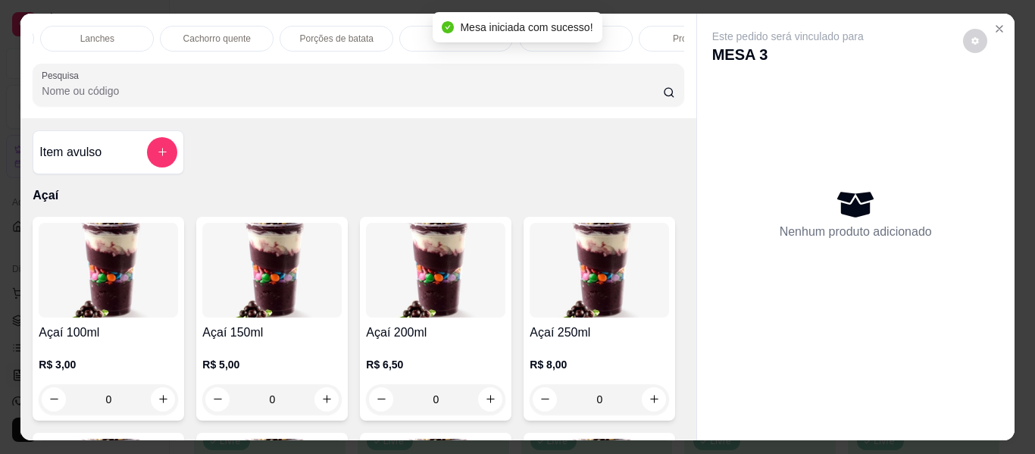
scroll to position [0, 722]
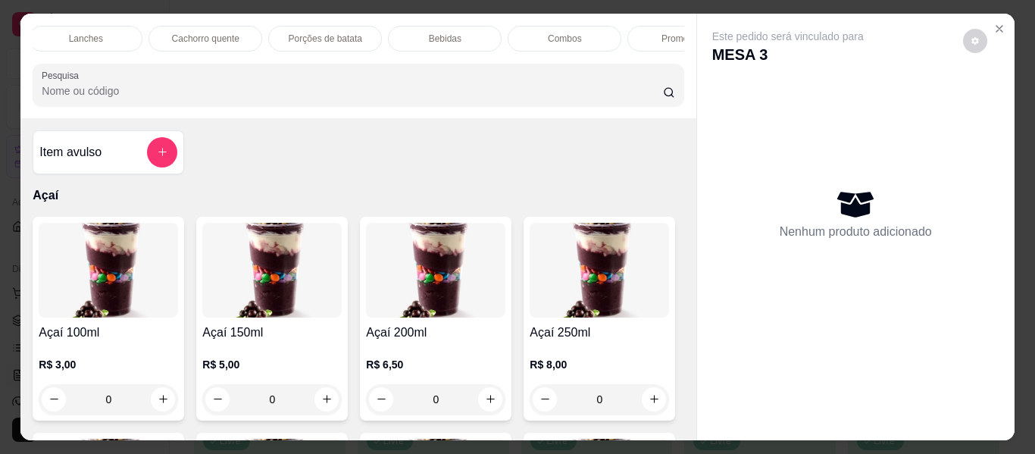
click at [653, 27] on div "Promoções" at bounding box center [684, 39] width 114 height 26
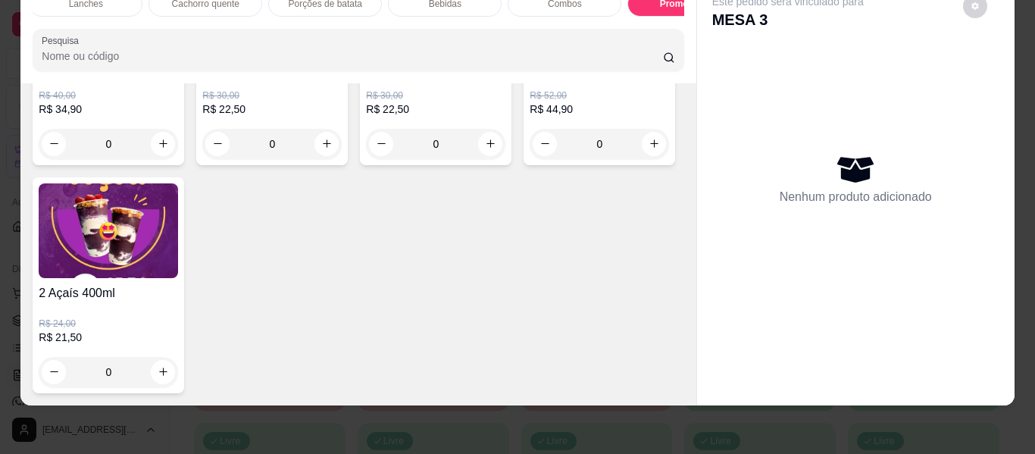
scroll to position [5868, 0]
click at [649, 149] on icon "increase-product-quantity" at bounding box center [654, 143] width 11 height 11
type input "1"
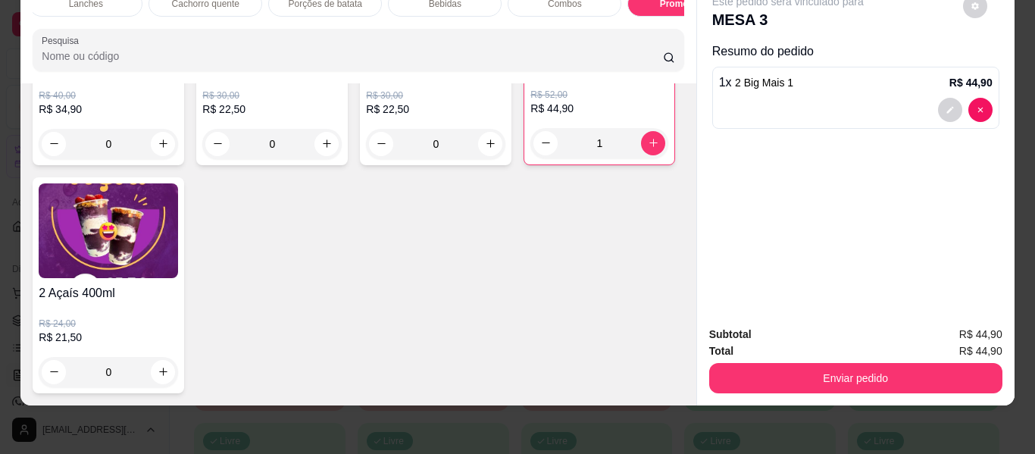
scroll to position [0, 0]
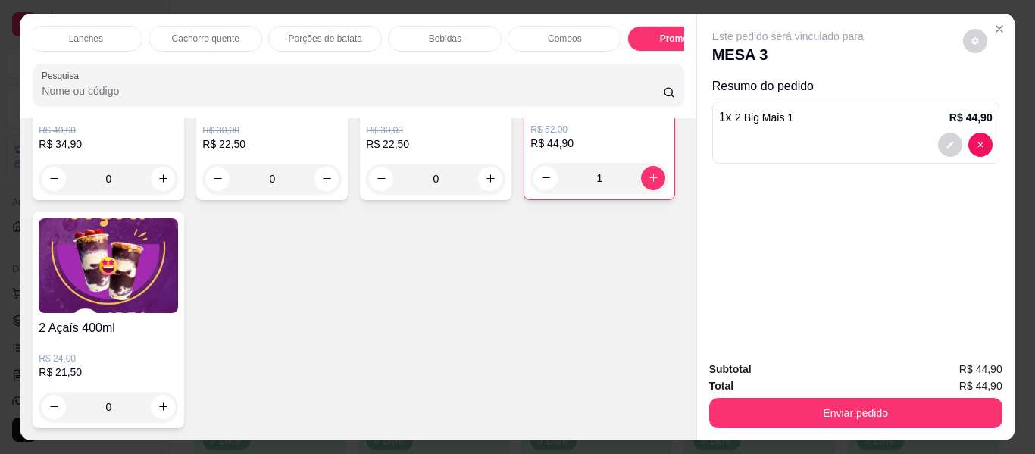
click at [436, 26] on div "Bebidas" at bounding box center [445, 39] width 114 height 26
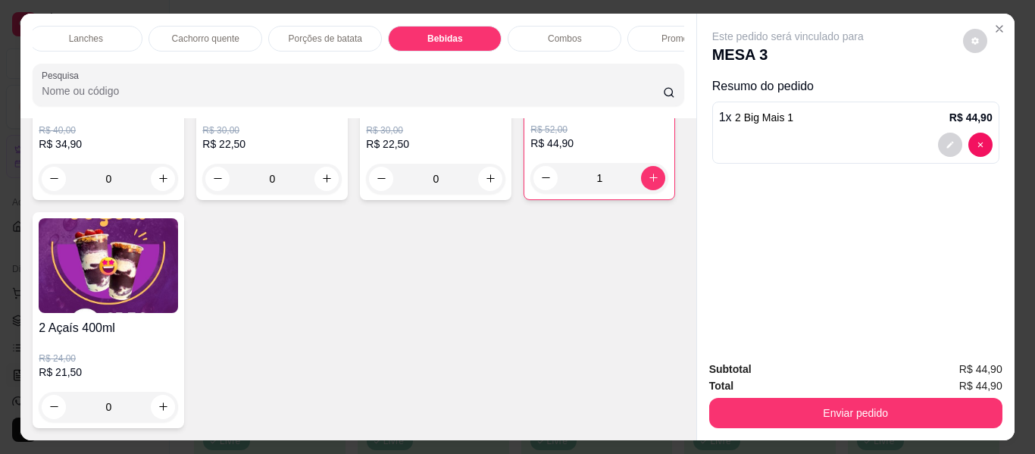
scroll to position [41, 0]
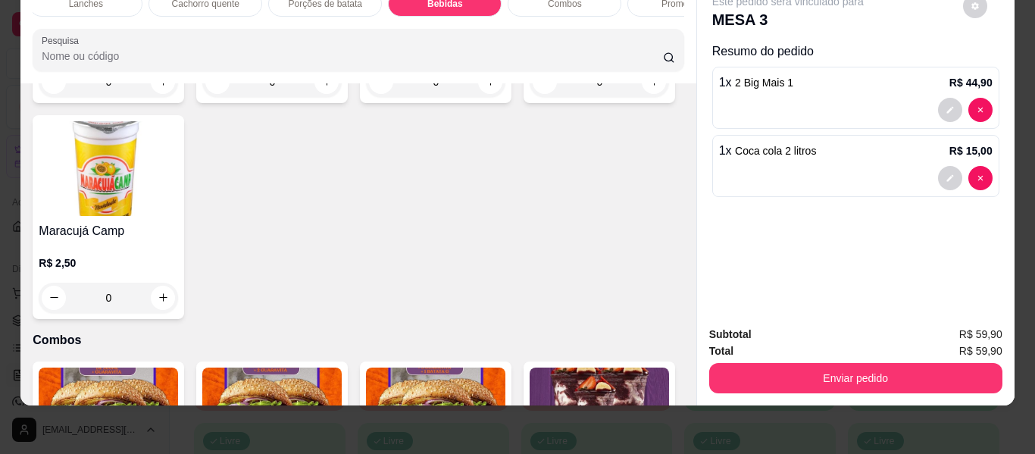
type input "1"
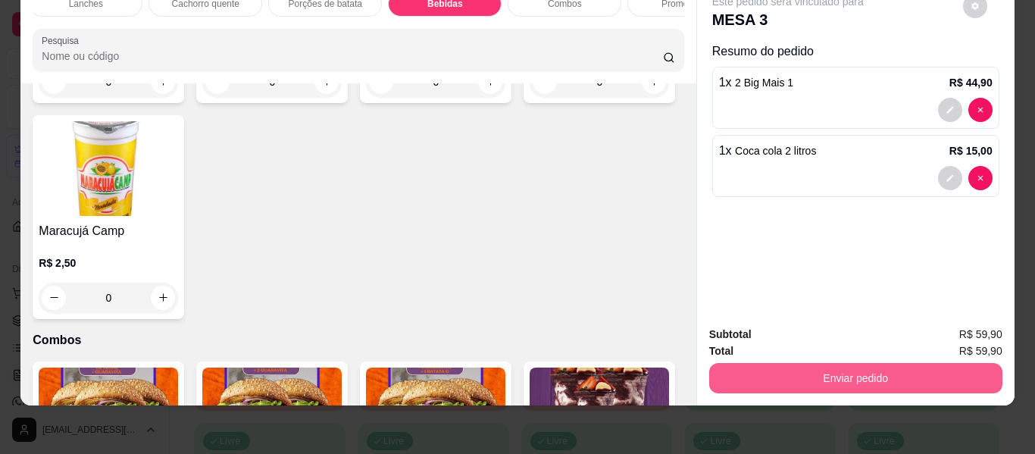
click at [814, 374] on button "Enviar pedido" at bounding box center [855, 378] width 293 height 30
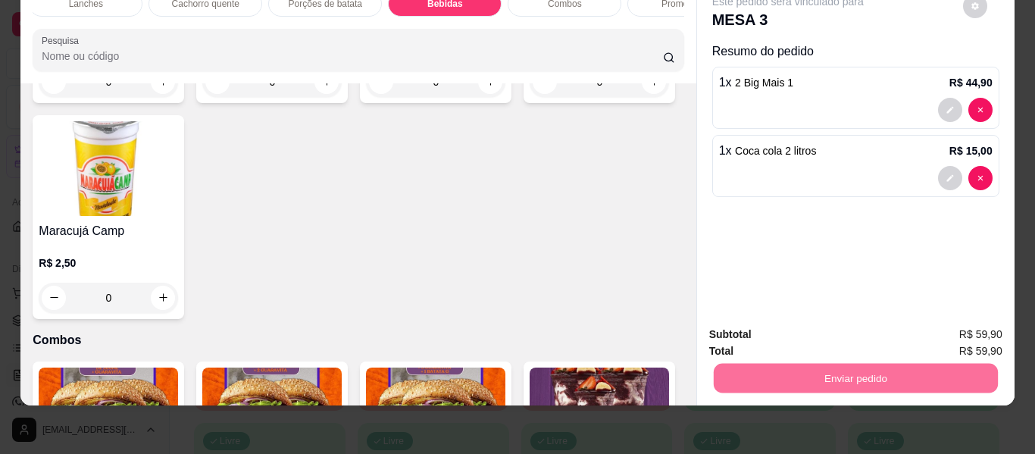
click at [961, 328] on button "Enviar pedido" at bounding box center [963, 328] width 86 height 29
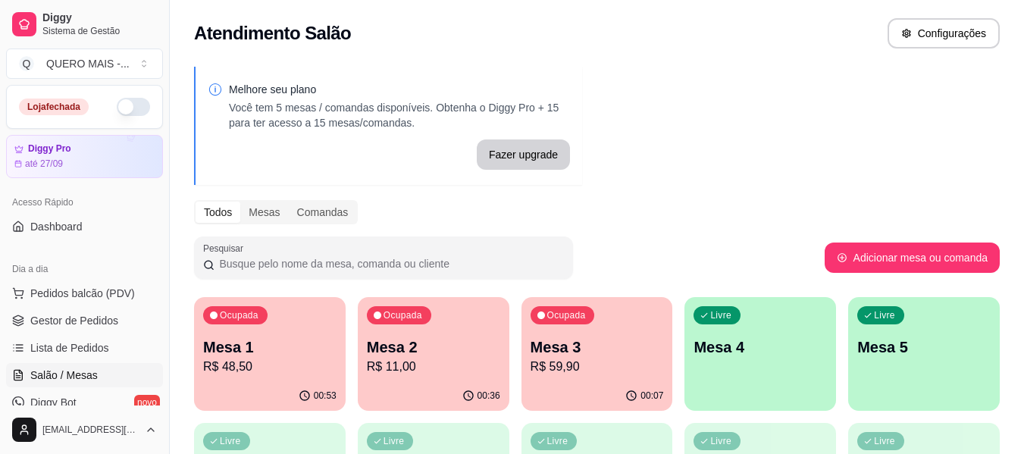
click at [245, 363] on p "R$ 48,50" at bounding box center [269, 367] width 133 height 18
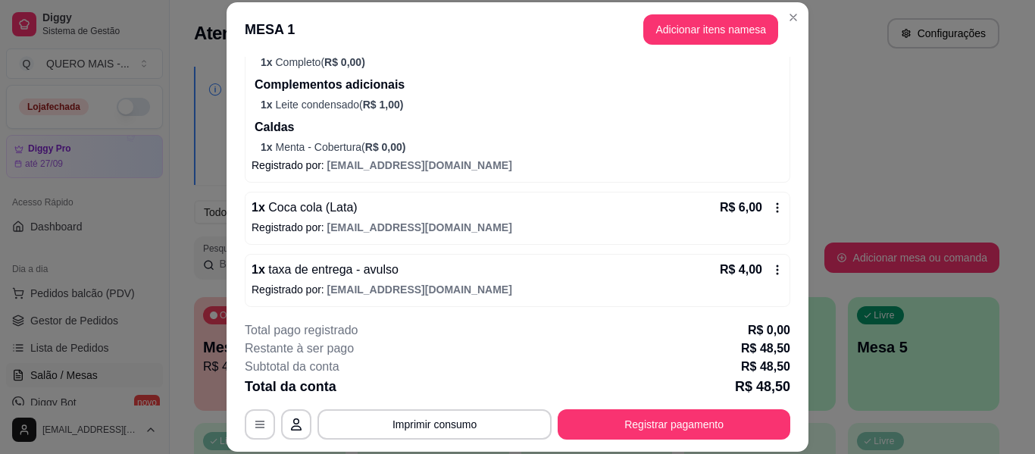
scroll to position [307, 0]
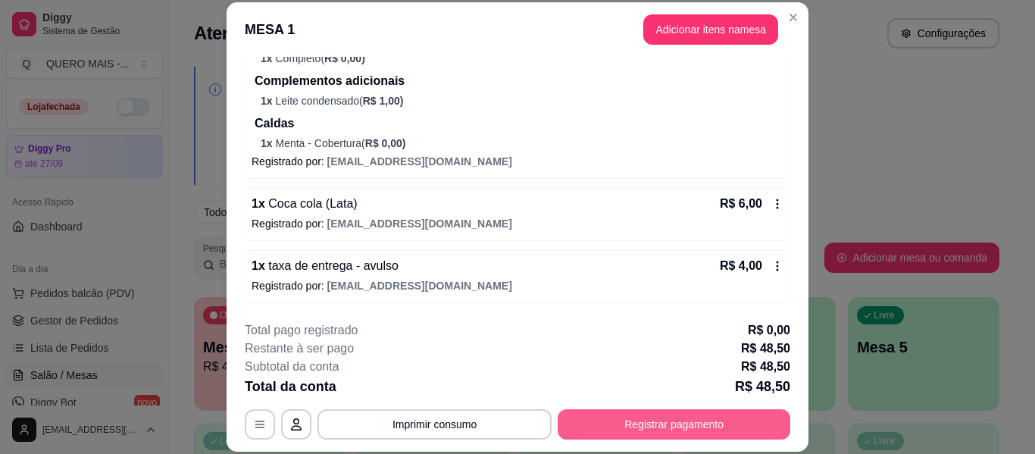
click at [667, 419] on button "Registrar pagamento" at bounding box center [674, 424] width 233 height 30
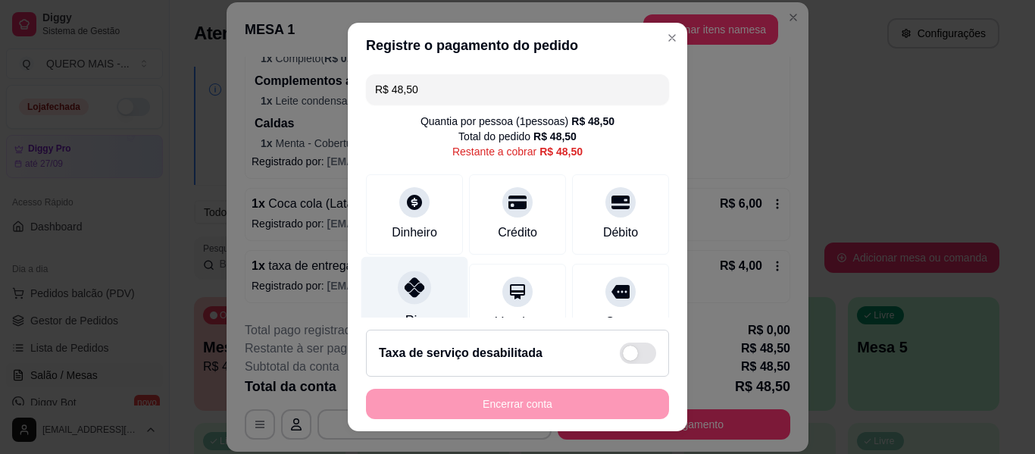
click at [398, 299] on div at bounding box center [414, 286] width 33 height 33
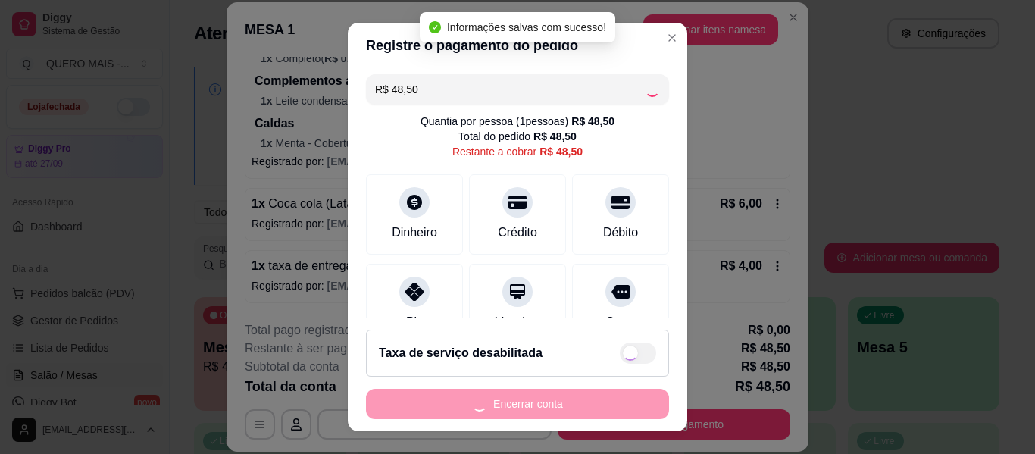
type input "R$ 0,00"
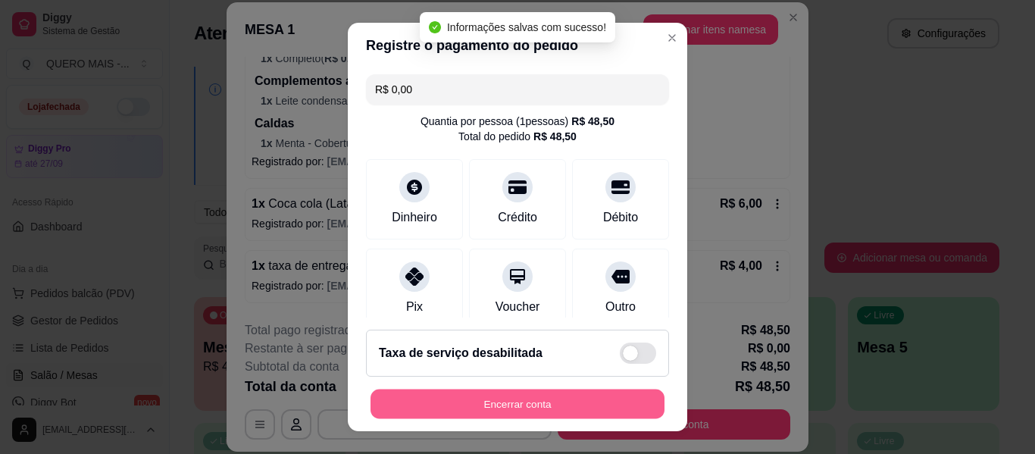
click at [520, 404] on button "Encerrar conta" at bounding box center [518, 404] width 294 height 30
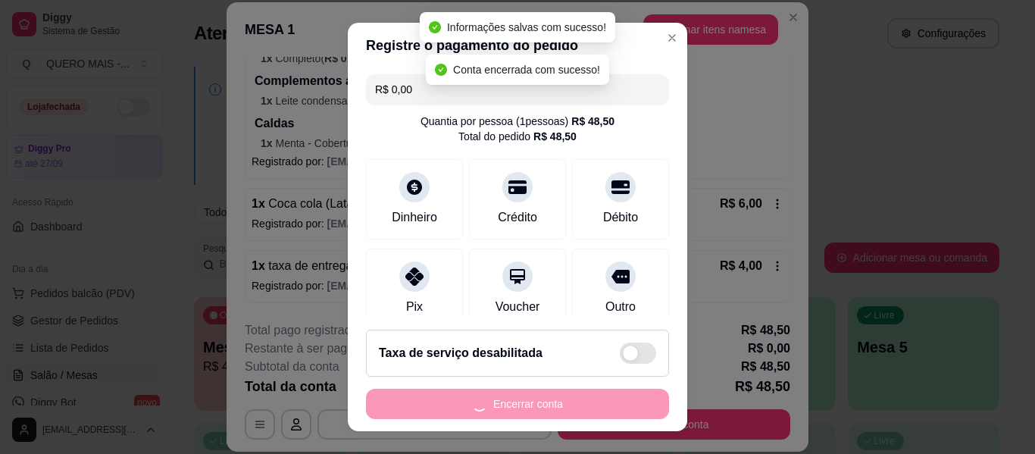
scroll to position [0, 0]
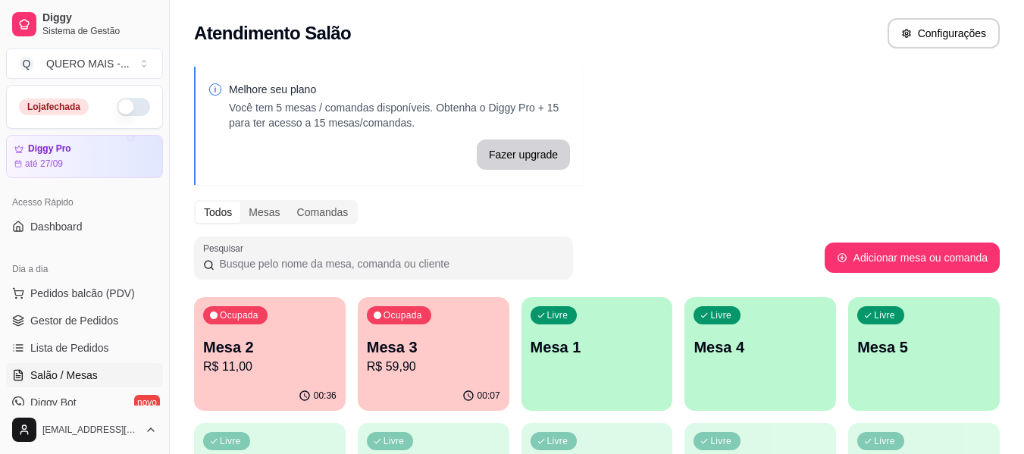
click at [289, 350] on p "Mesa 2" at bounding box center [269, 346] width 133 height 21
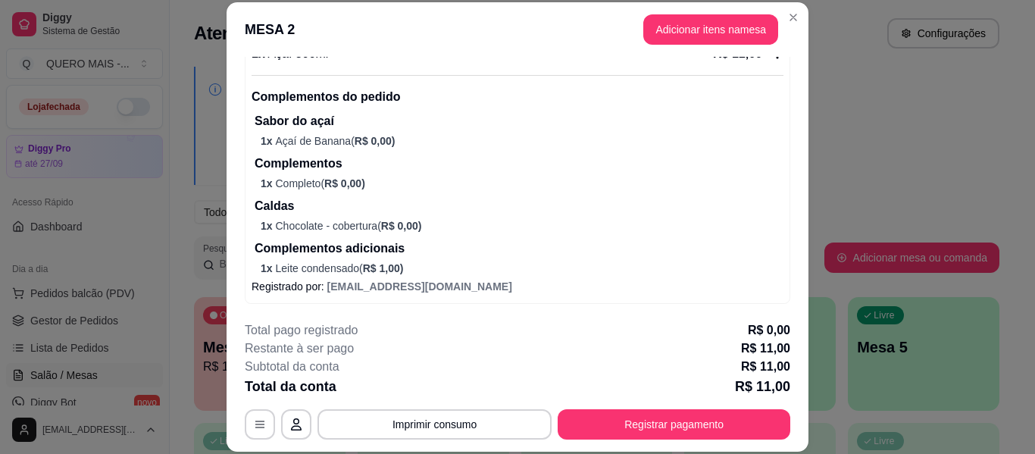
scroll to position [163, 0]
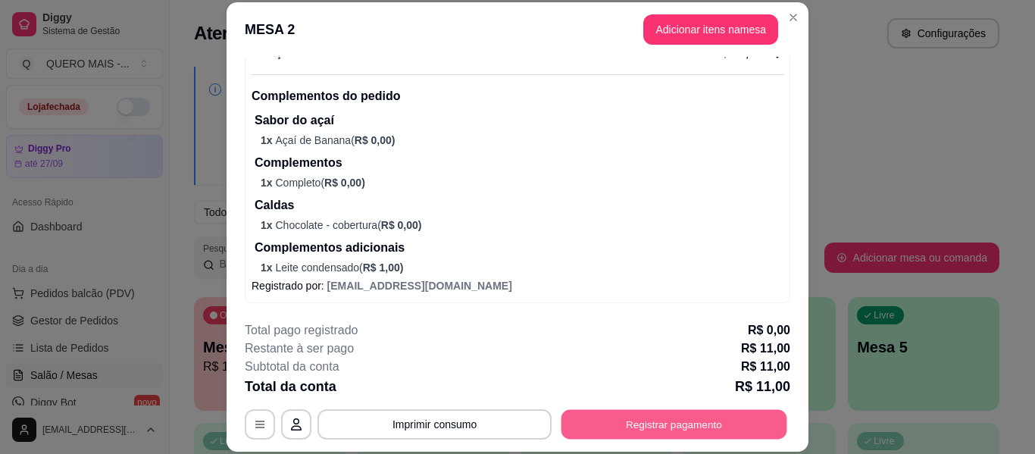
click at [589, 421] on button "Registrar pagamento" at bounding box center [674, 425] width 226 height 30
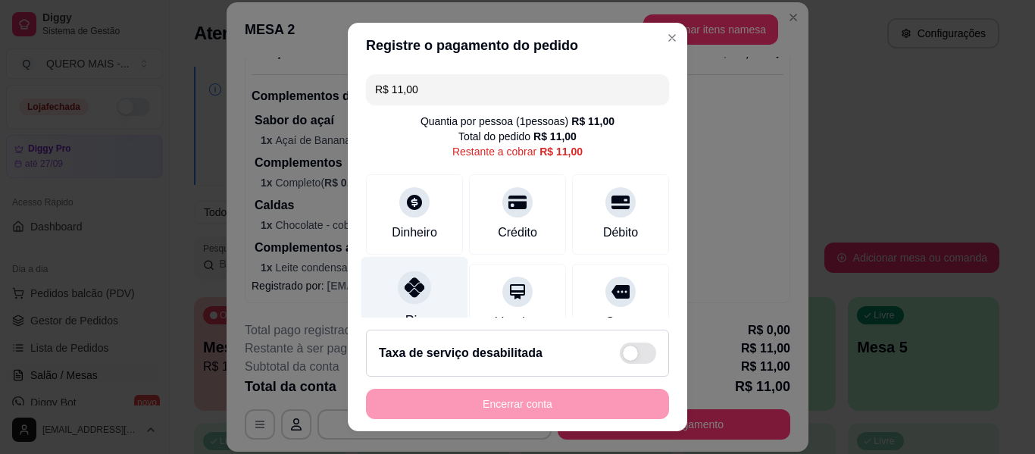
click at [408, 297] on div at bounding box center [414, 286] width 33 height 33
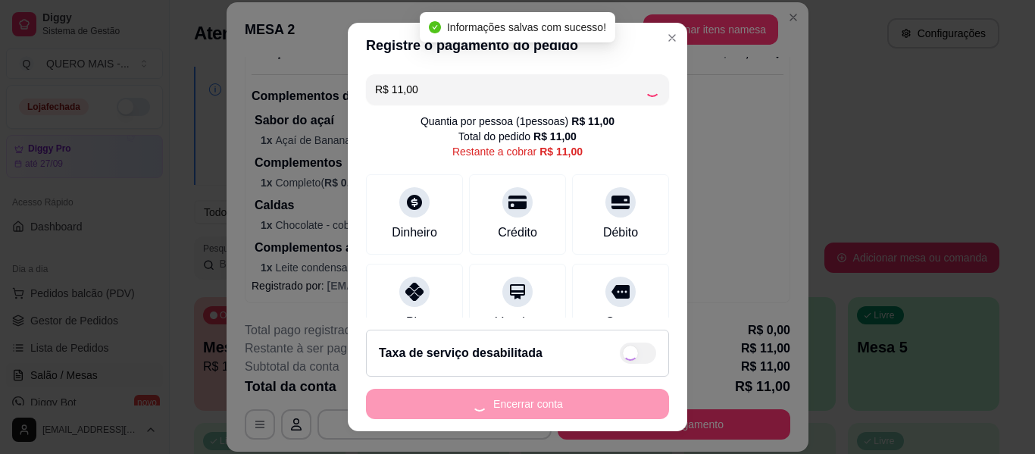
type input "R$ 0,00"
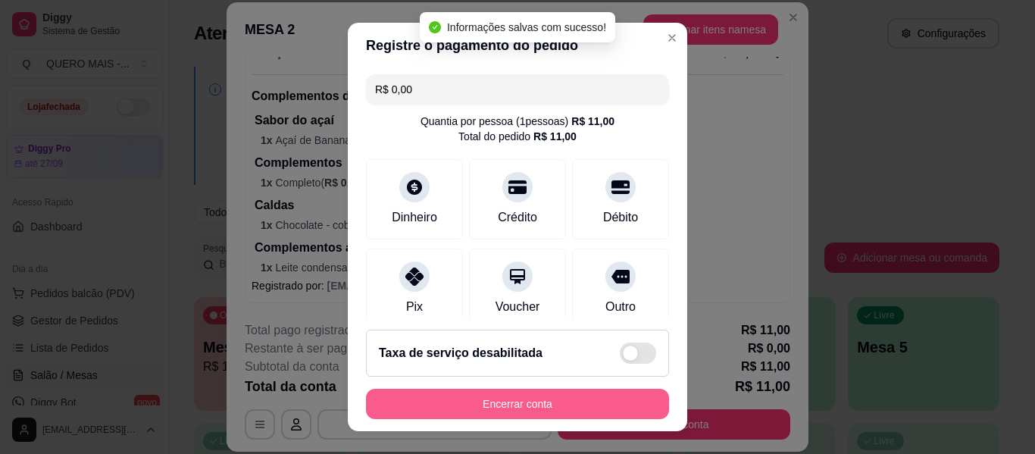
click at [508, 405] on button "Encerrar conta" at bounding box center [517, 404] width 303 height 30
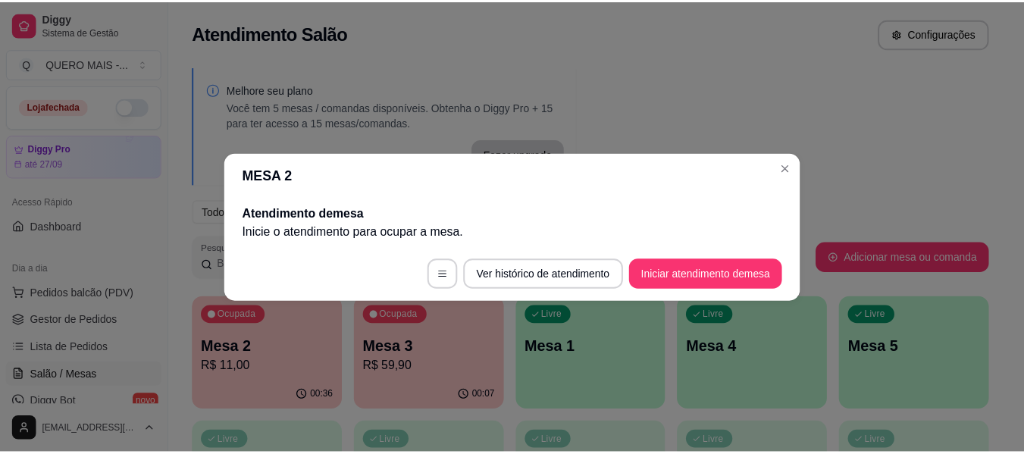
scroll to position [0, 0]
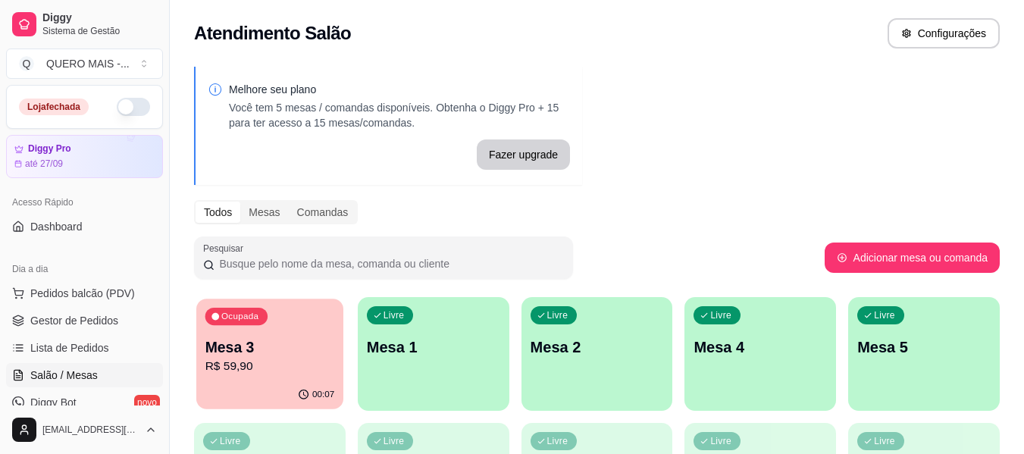
click at [274, 336] on div "Ocupada Mesa 3 R$ 59,90" at bounding box center [269, 340] width 147 height 82
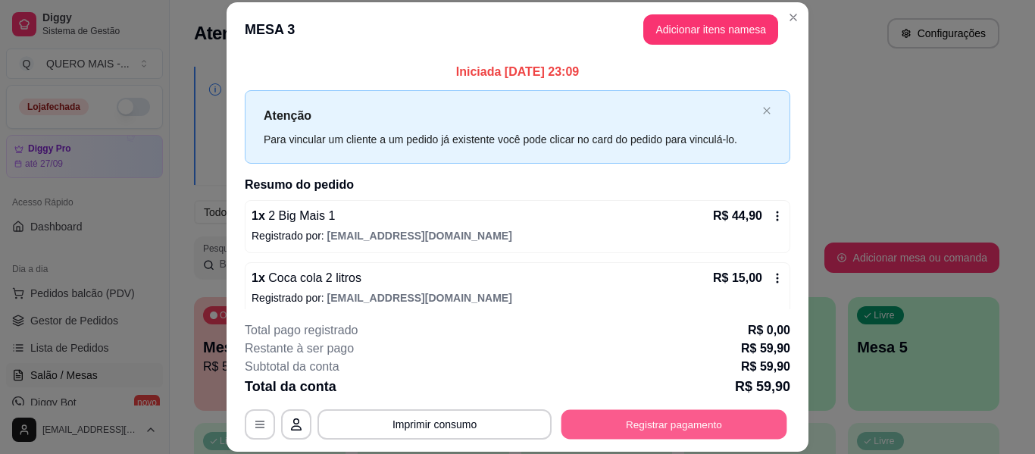
click at [633, 418] on button "Registrar pagamento" at bounding box center [674, 425] width 226 height 30
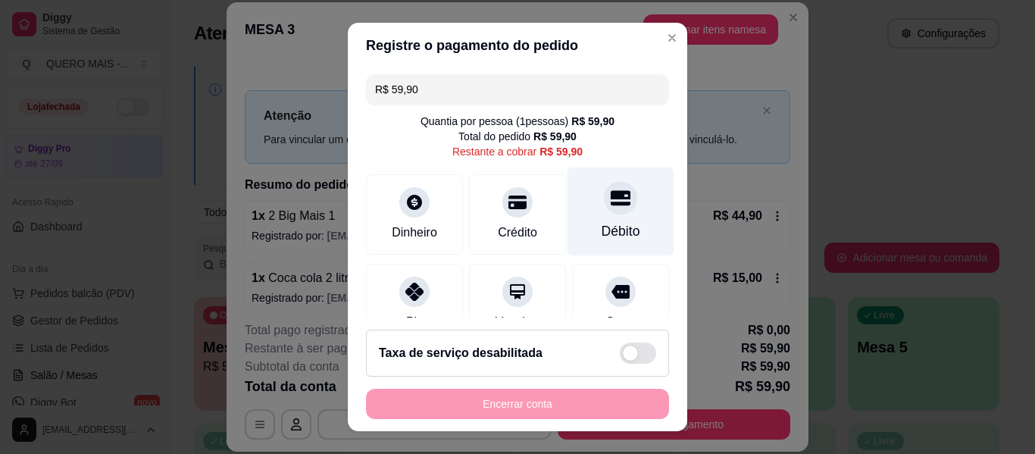
click at [585, 214] on div "Débito" at bounding box center [621, 211] width 107 height 89
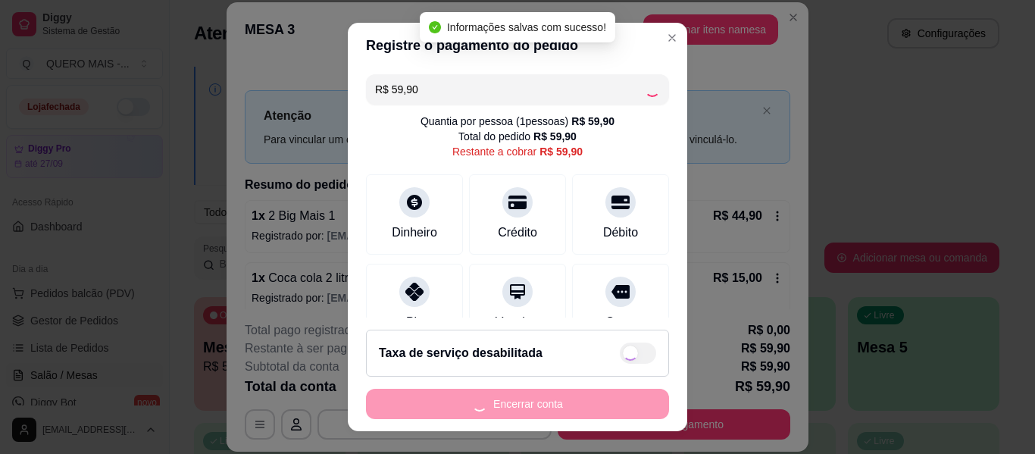
type input "R$ 0,00"
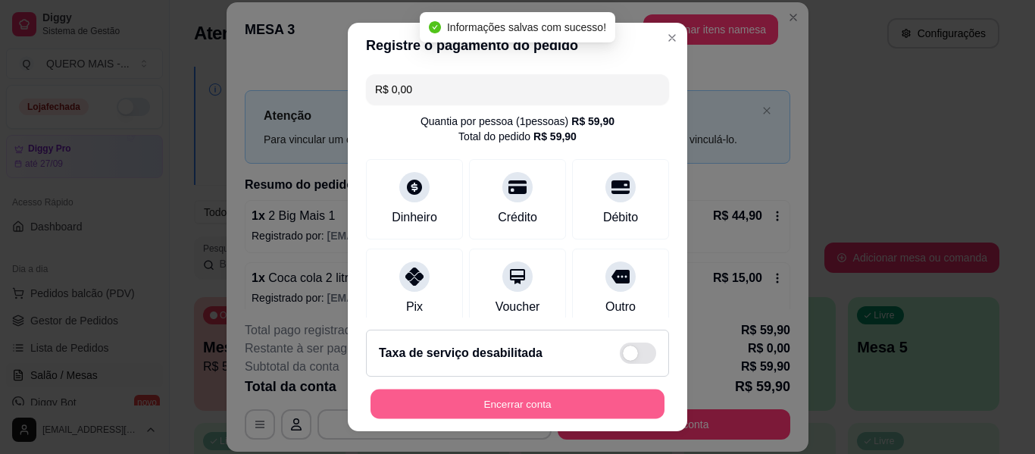
click at [480, 411] on button "Encerrar conta" at bounding box center [518, 404] width 294 height 30
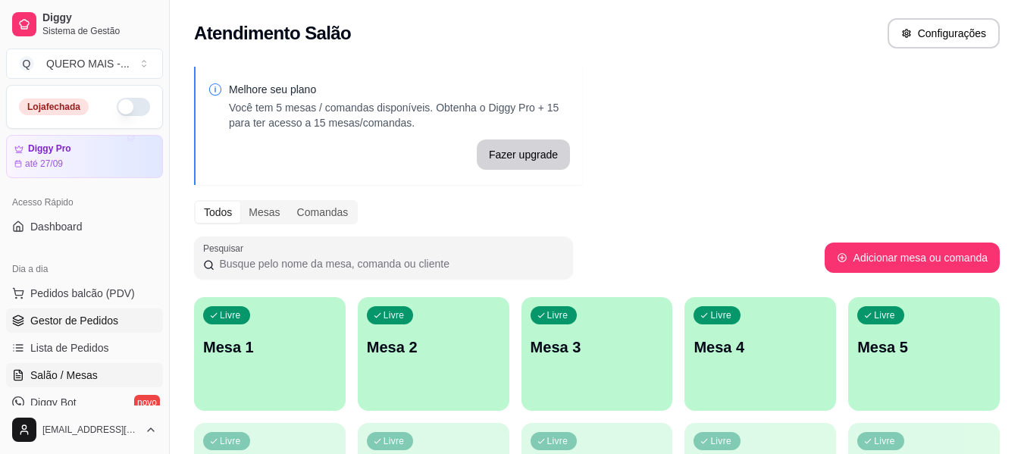
click at [89, 317] on span "Gestor de Pedidos" at bounding box center [74, 320] width 88 height 15
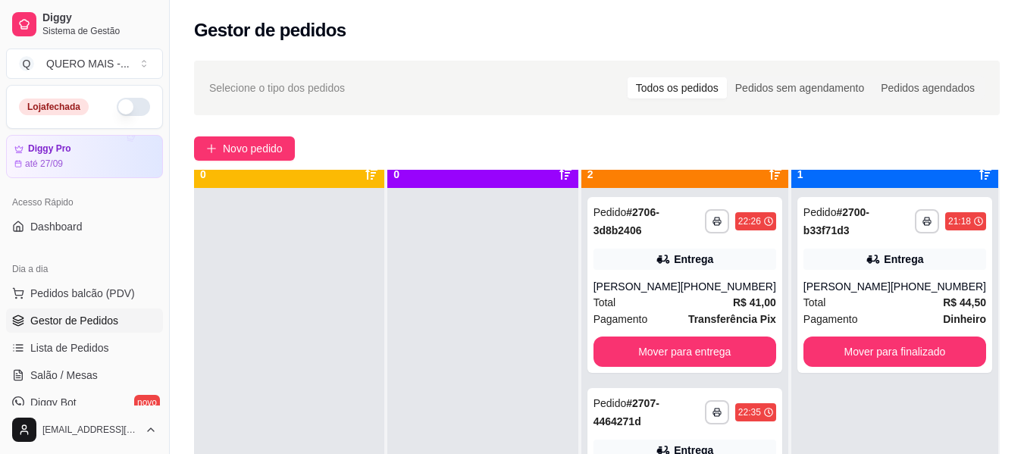
scroll to position [42, 0]
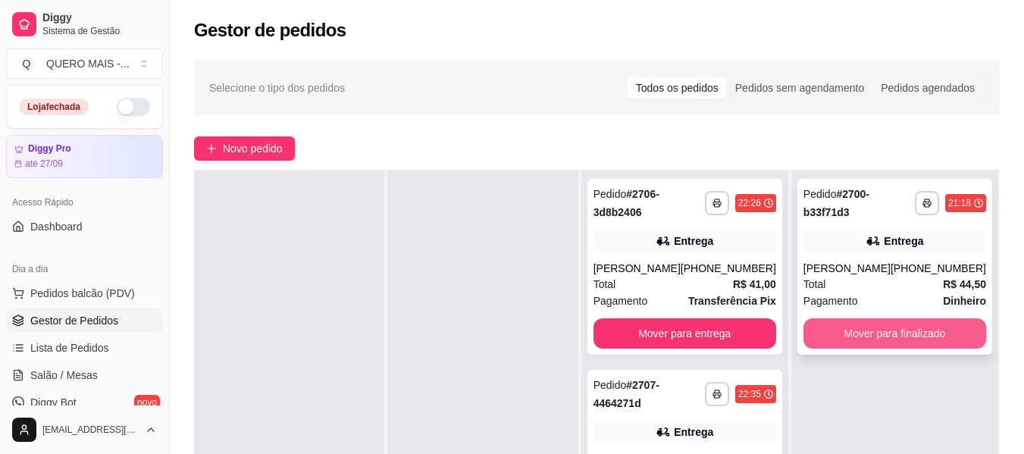
click at [855, 330] on button "Mover para finalizado" at bounding box center [894, 333] width 183 height 30
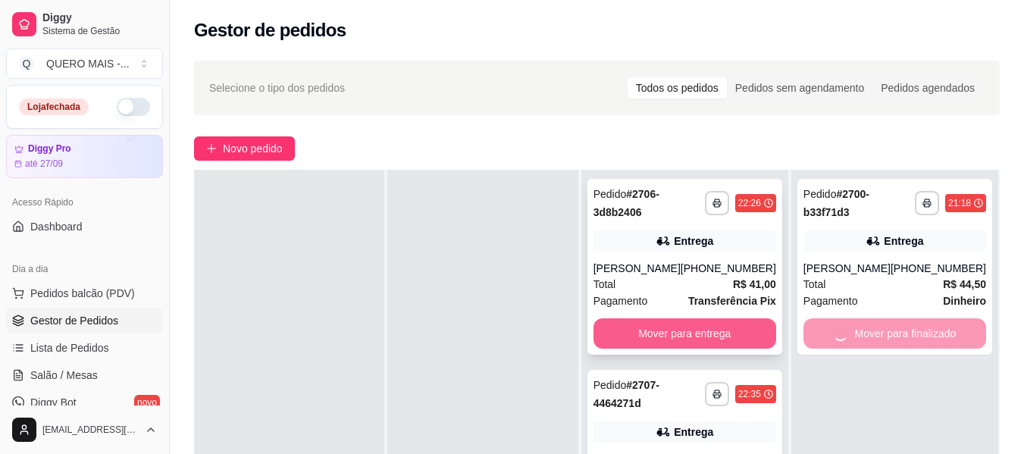
click at [692, 329] on button "Mover para entrega" at bounding box center [684, 333] width 183 height 30
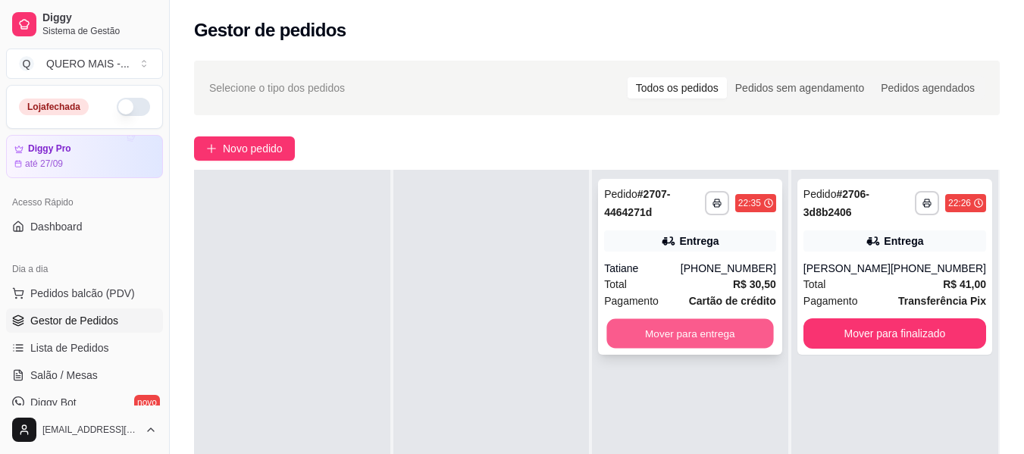
click at [684, 330] on button "Mover para entrega" at bounding box center [690, 334] width 167 height 30
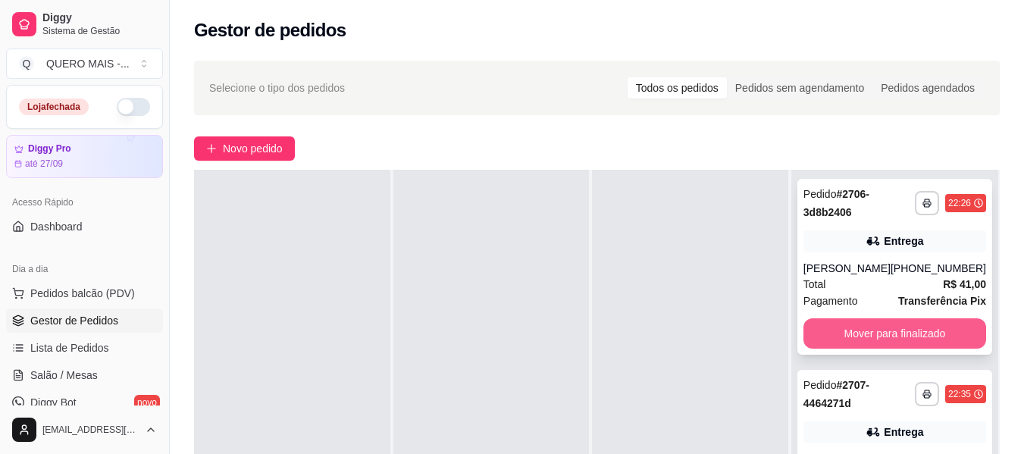
click at [846, 338] on button "Mover para finalizado" at bounding box center [894, 333] width 183 height 30
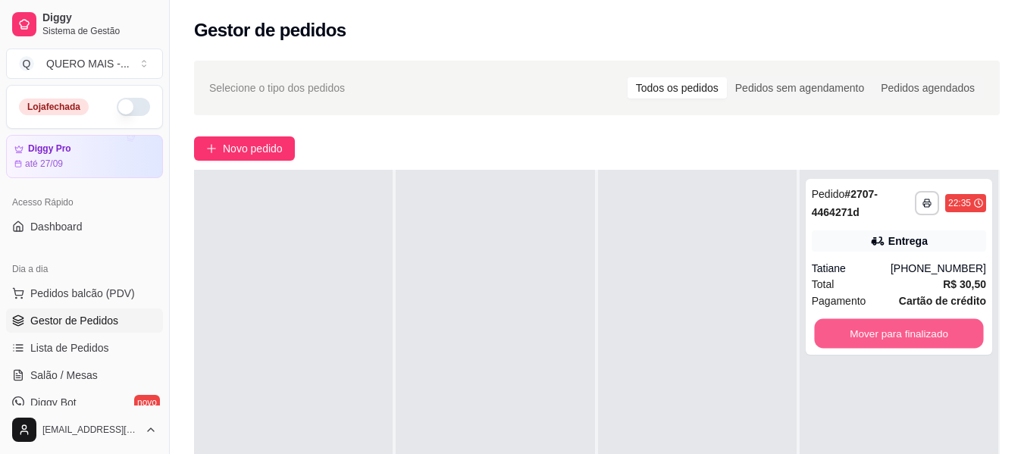
click at [846, 339] on button "Mover para finalizado" at bounding box center [898, 334] width 169 height 30
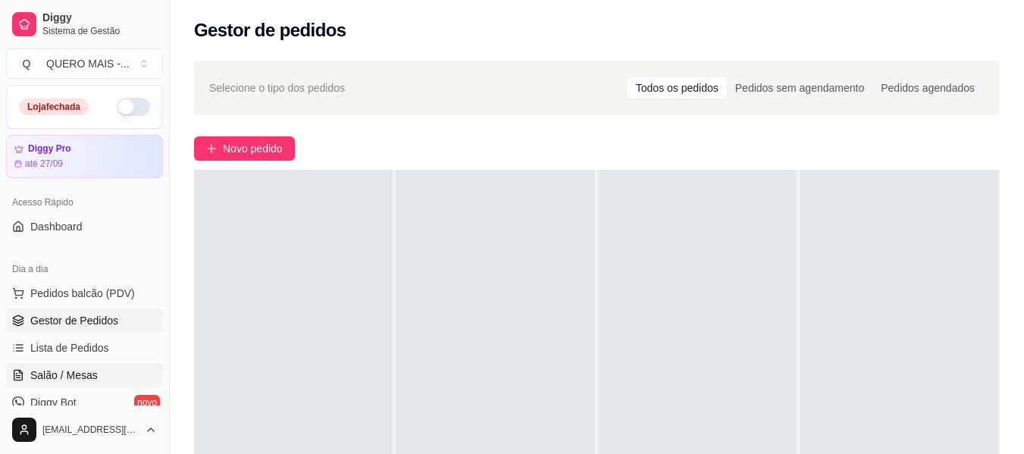
click at [60, 380] on span "Salão / Mesas" at bounding box center [63, 374] width 67 height 15
